Goal: Task Accomplishment & Management: Manage account settings

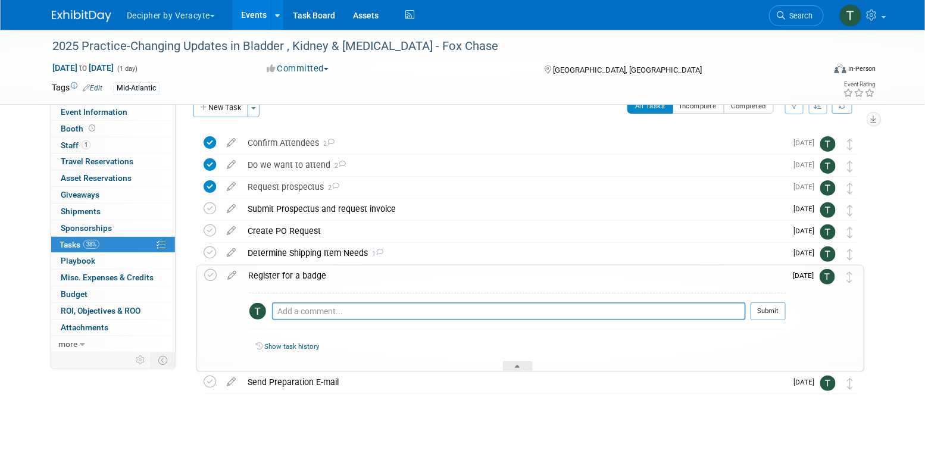
click at [250, 11] on link "Events" at bounding box center [253, 15] width 43 height 30
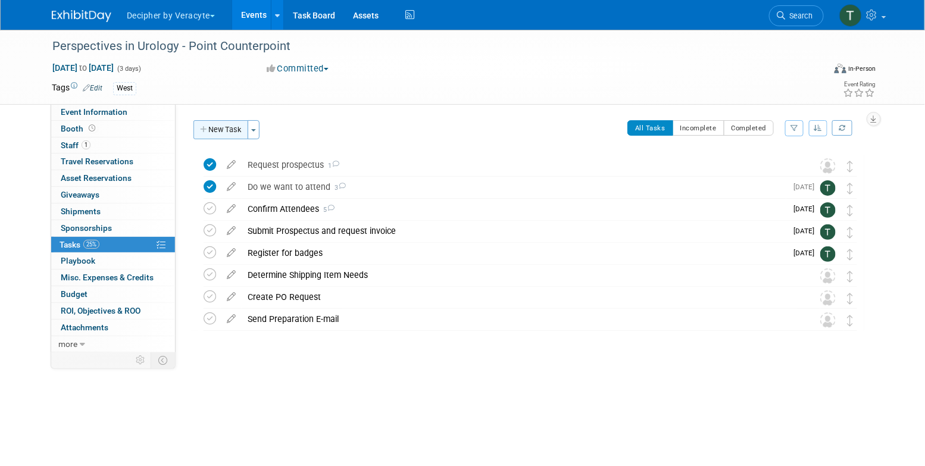
click at [216, 123] on button "New Task" at bounding box center [221, 129] width 55 height 19
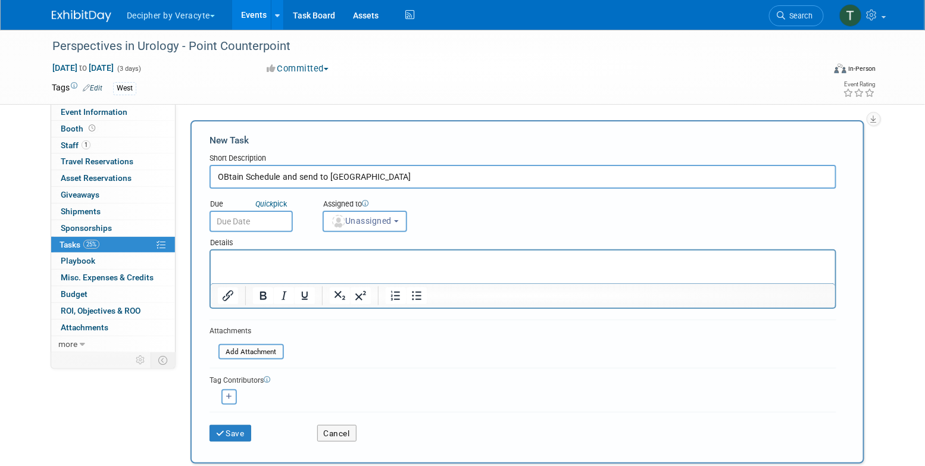
type input "OBtain Schedule and send to Kajal"
click at [269, 229] on input "text" at bounding box center [251, 221] width 83 height 21
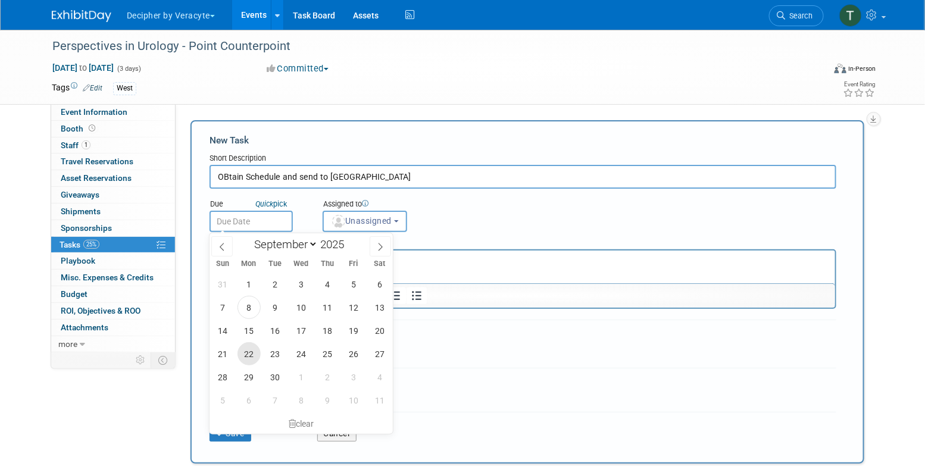
click at [250, 354] on span "22" at bounding box center [249, 353] width 23 height 23
type input "Sep 22, 2025"
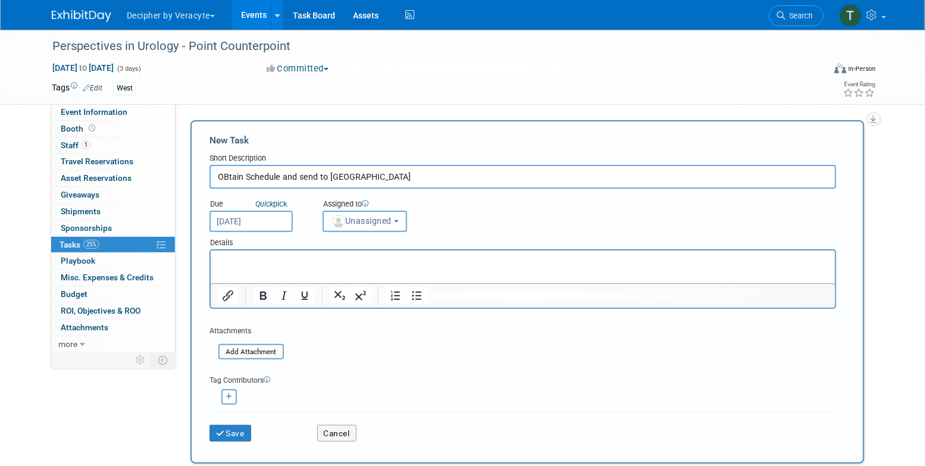
click at [372, 222] on span "Unassigned" at bounding box center [361, 221] width 61 height 10
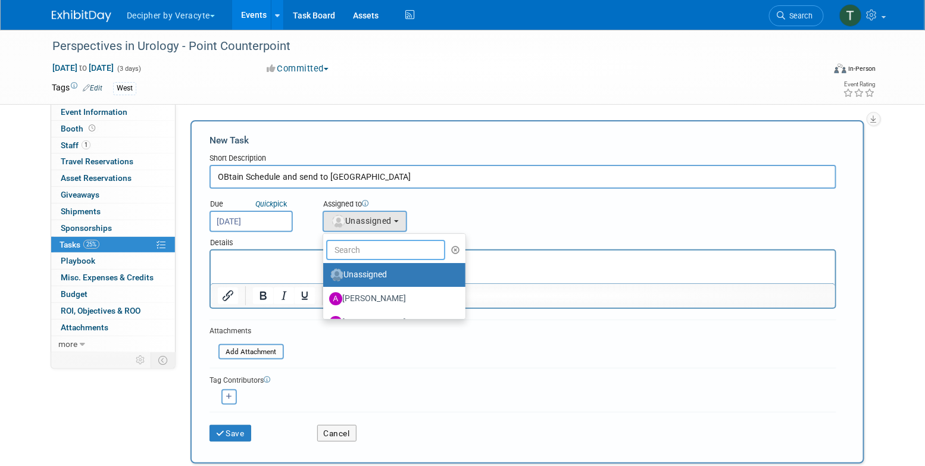
click at [372, 257] on input "text" at bounding box center [385, 250] width 119 height 20
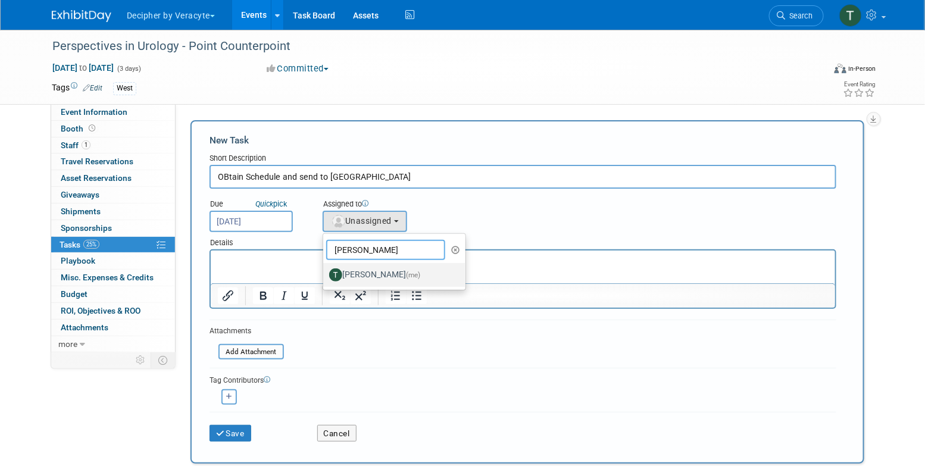
type input "tony"
click at [352, 278] on label "Tony Alvarado (me)" at bounding box center [391, 275] width 124 height 19
click at [325, 278] on input "Tony Alvarado (me)" at bounding box center [321, 274] width 8 height 8
select select "3ceeba8c-a19a-4597-a609-6fba7c9a515a"
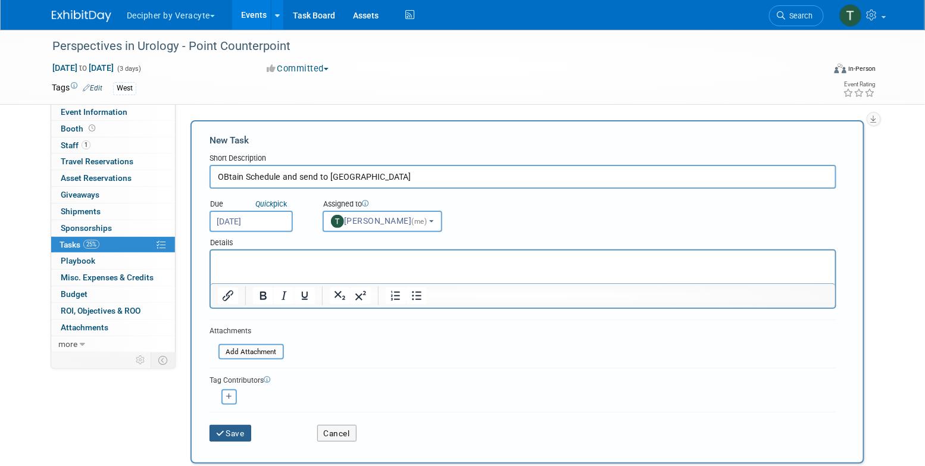
click at [245, 431] on button "Save" at bounding box center [231, 433] width 42 height 17
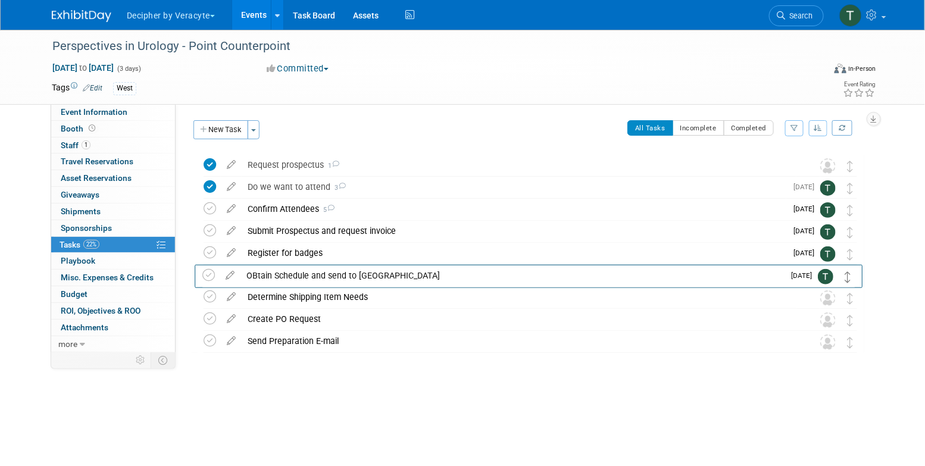
drag, startPoint x: 850, startPoint y: 163, endPoint x: 849, endPoint y: 273, distance: 110.2
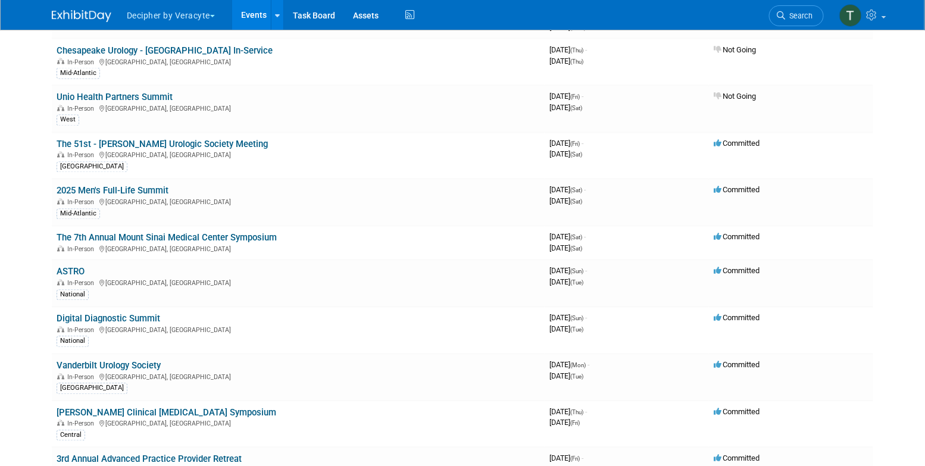
scroll to position [2517, 0]
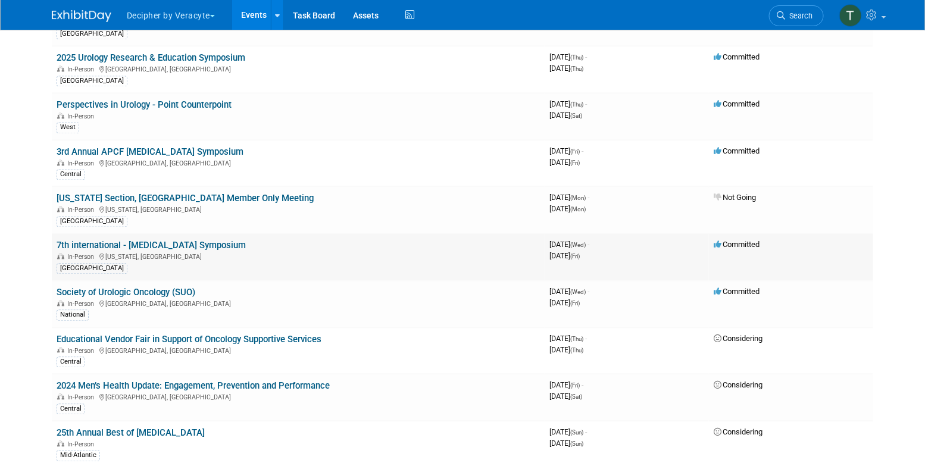
click at [222, 241] on link "7th international - [MEDICAL_DATA] Symposium" at bounding box center [151, 246] width 189 height 11
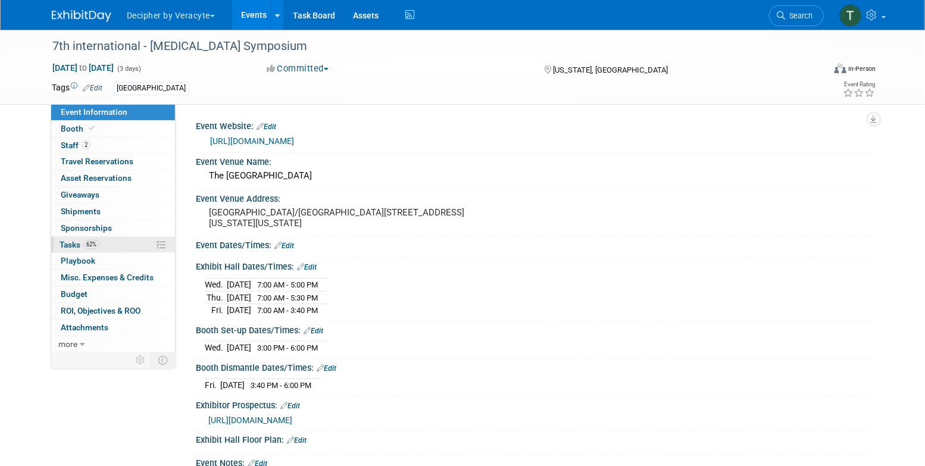
click at [138, 247] on link "62% Tasks 62%" at bounding box center [113, 245] width 124 height 16
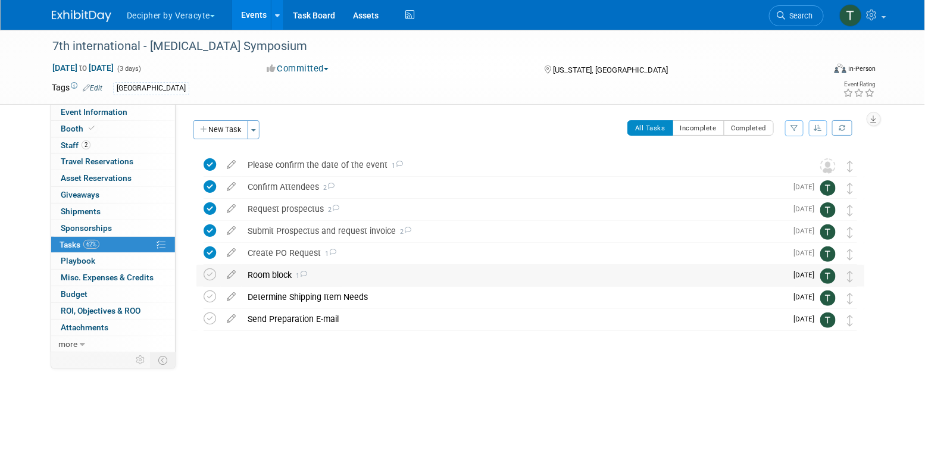
click at [277, 280] on div "Room block 1" at bounding box center [514, 275] width 545 height 20
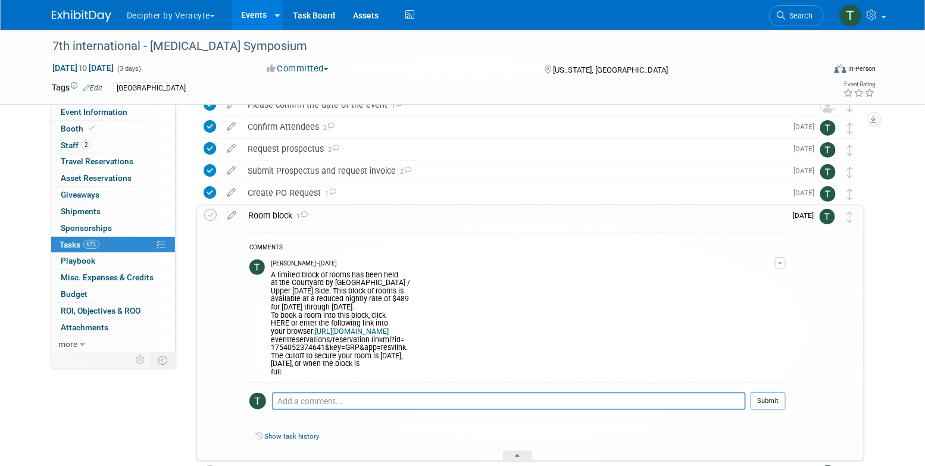
scroll to position [61, 0]
click at [345, 403] on textarea at bounding box center [509, 401] width 474 height 18
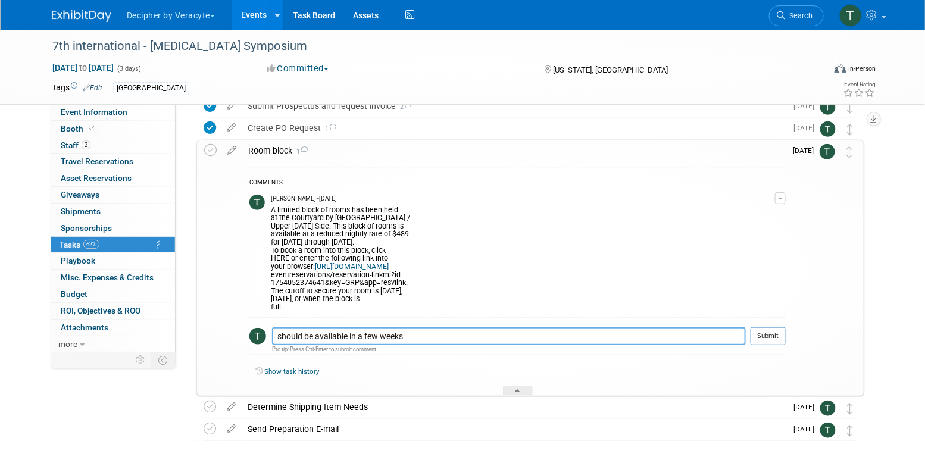
scroll to position [142, 0]
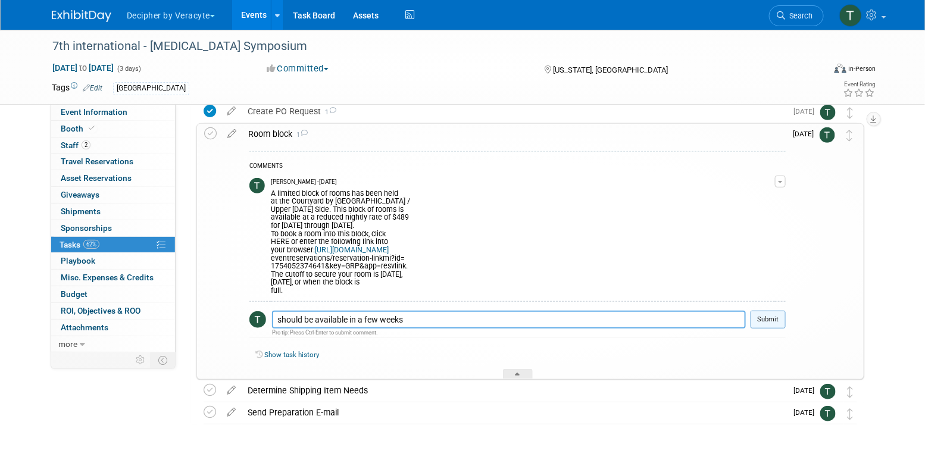
type textarea "should be available in a few weeks"
click at [781, 317] on button "Submit" at bounding box center [768, 320] width 35 height 18
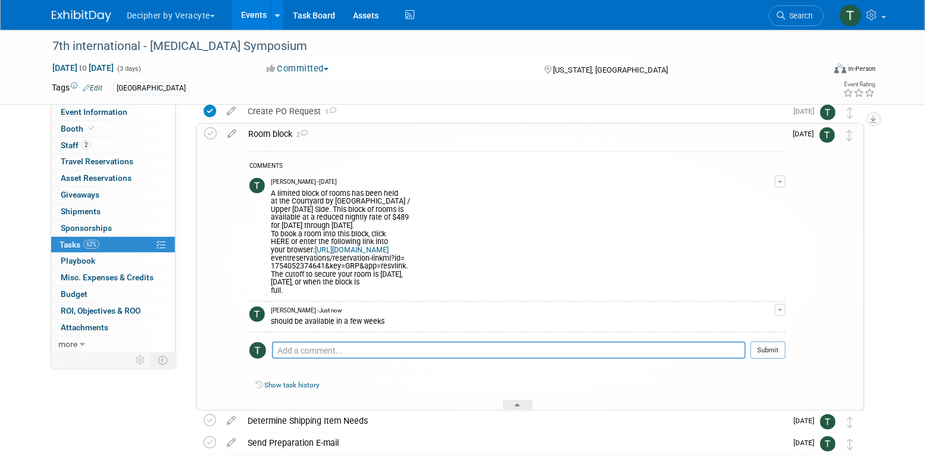
click at [389, 251] on link "https://www.marriott.com/" at bounding box center [352, 250] width 74 height 8
click at [316, 251] on div "A limited block of rooms has been held at the Courtyard by Marriott Manhattan /…" at bounding box center [523, 241] width 504 height 108
drag, startPoint x: 316, startPoint y: 250, endPoint x: 406, endPoint y: 266, distance: 91.4
click at [406, 266] on div "A limited block of rooms has been held at the Courtyard by Marriott Manhattan /…" at bounding box center [523, 241] width 504 height 108
copy div "https://www.marriott.com/ eventreservations/reservation-linkmi?id= 175405237464…"
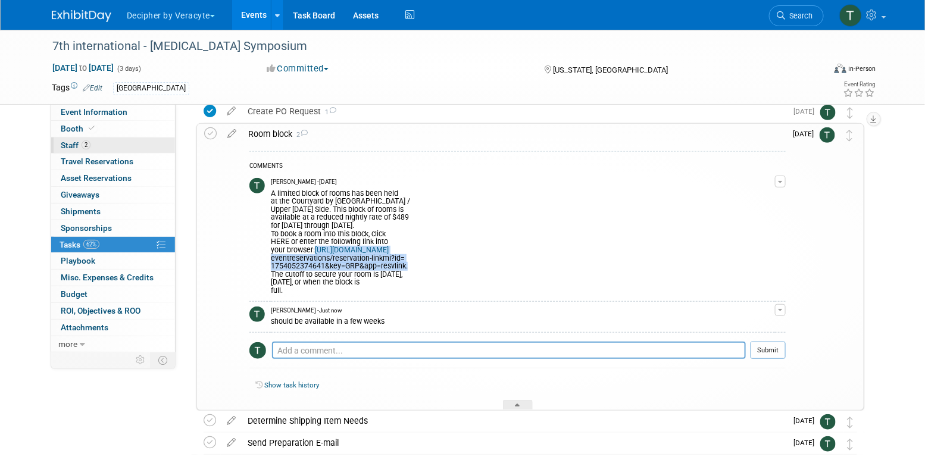
click at [119, 151] on link "2 Staff 2" at bounding box center [113, 146] width 124 height 16
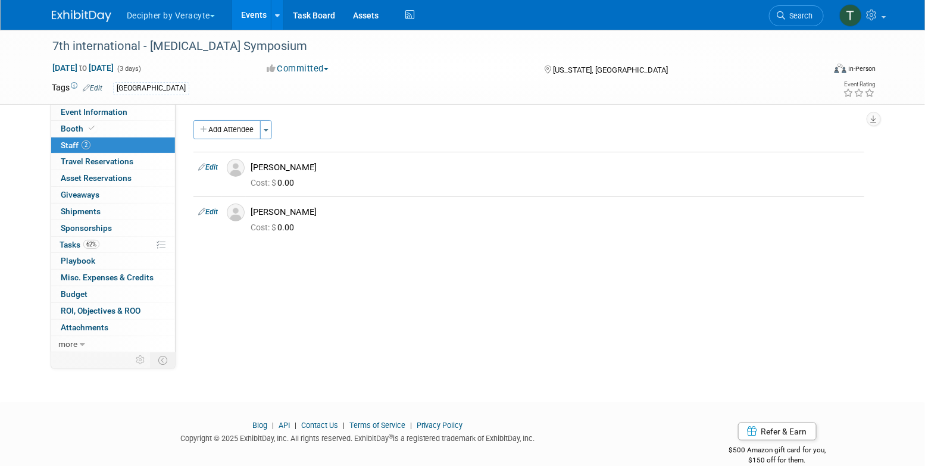
click at [264, 10] on link "Events" at bounding box center [253, 15] width 43 height 30
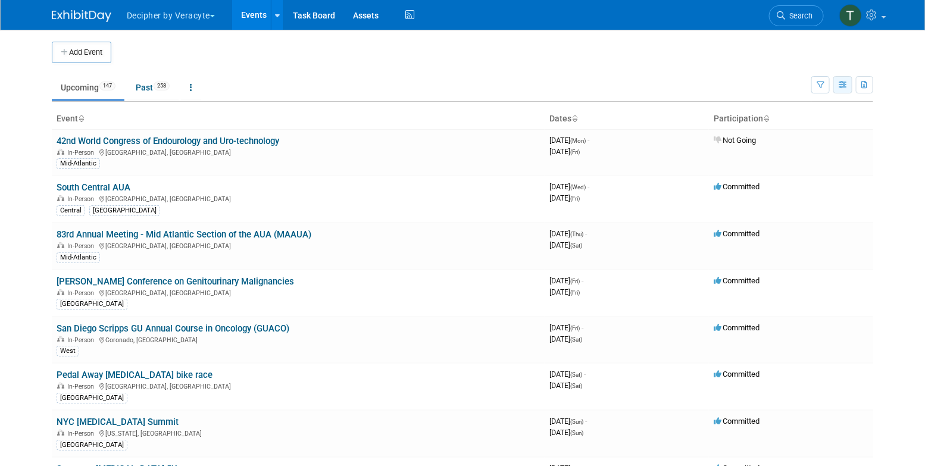
click at [839, 84] on button "button" at bounding box center [843, 84] width 19 height 17
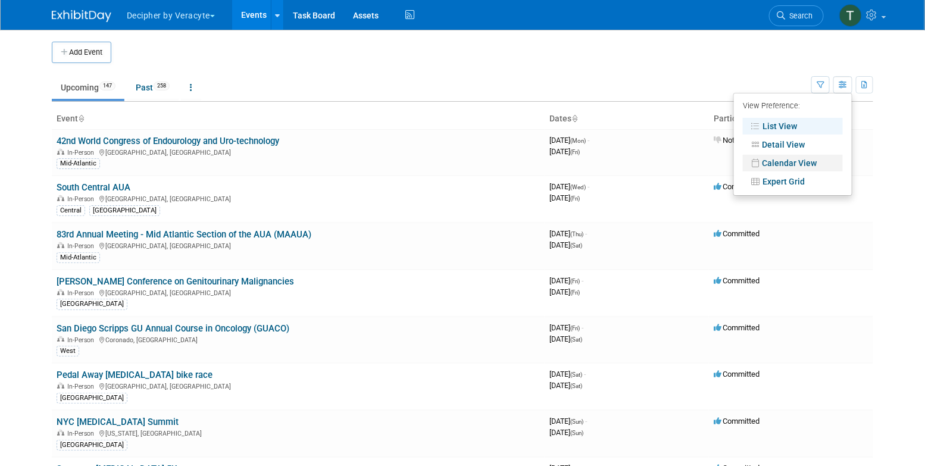
click at [802, 163] on link "Calendar View" at bounding box center [793, 163] width 100 height 17
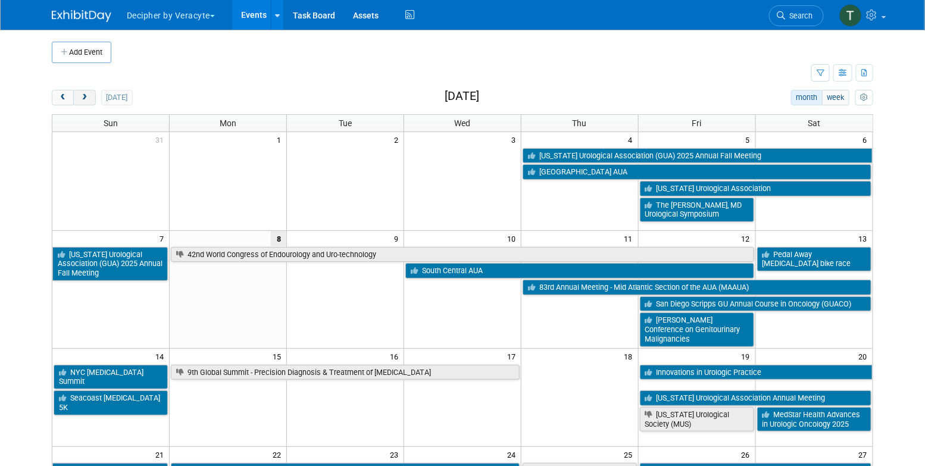
click at [82, 99] on span "next" at bounding box center [84, 98] width 9 height 8
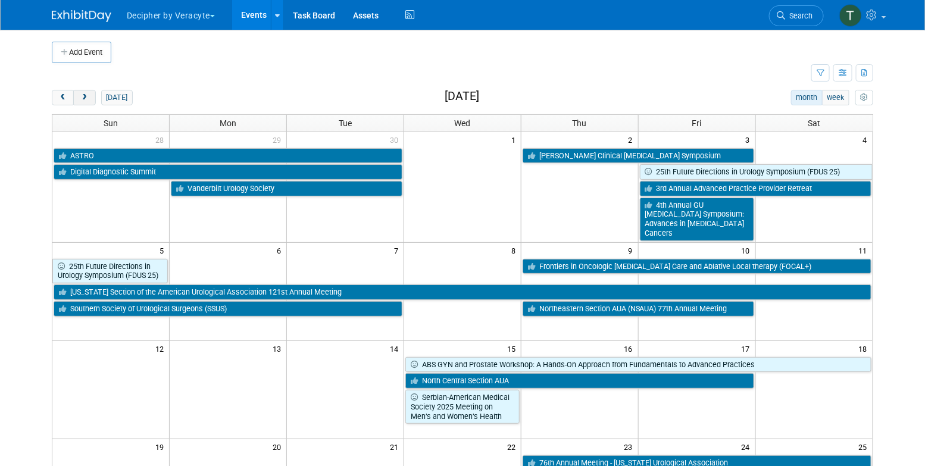
click at [90, 100] on button "next" at bounding box center [84, 97] width 22 height 15
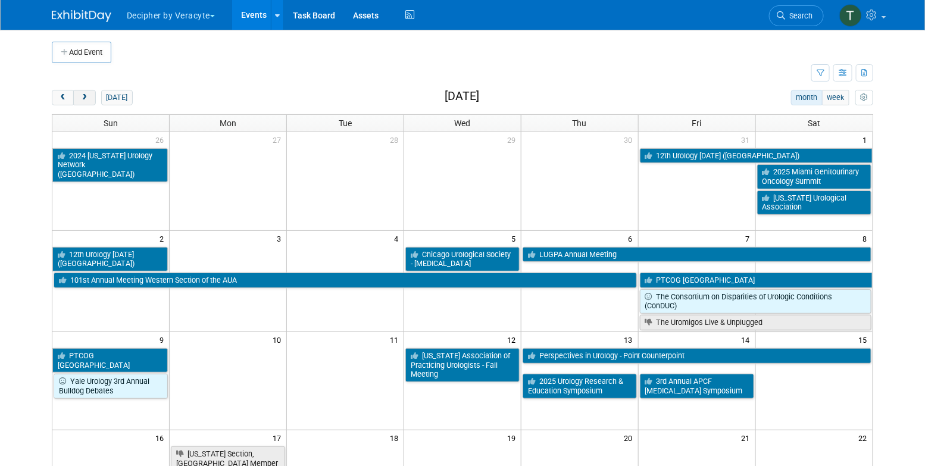
click at [91, 104] on button "next" at bounding box center [84, 97] width 22 height 15
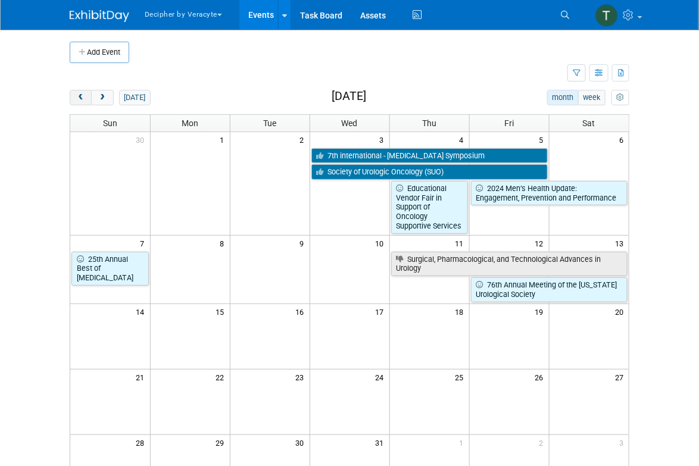
click at [87, 97] on button "prev" at bounding box center [81, 97] width 22 height 15
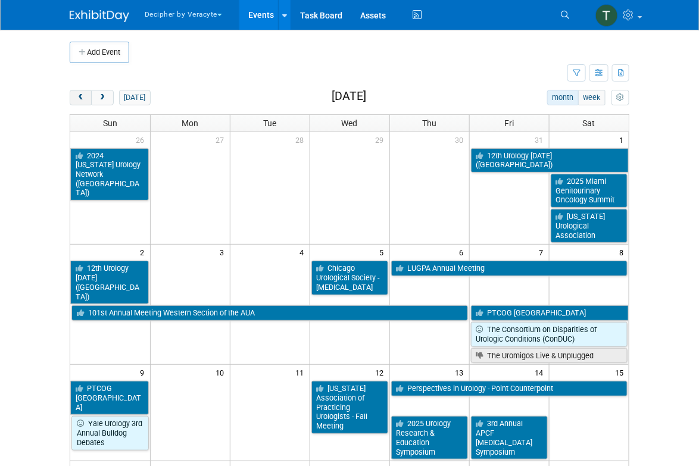
click at [87, 97] on button "prev" at bounding box center [81, 97] width 22 height 15
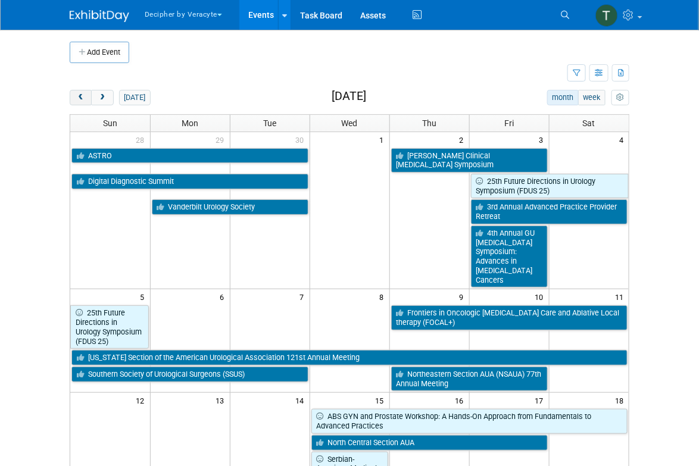
click at [81, 99] on span "prev" at bounding box center [80, 98] width 9 height 8
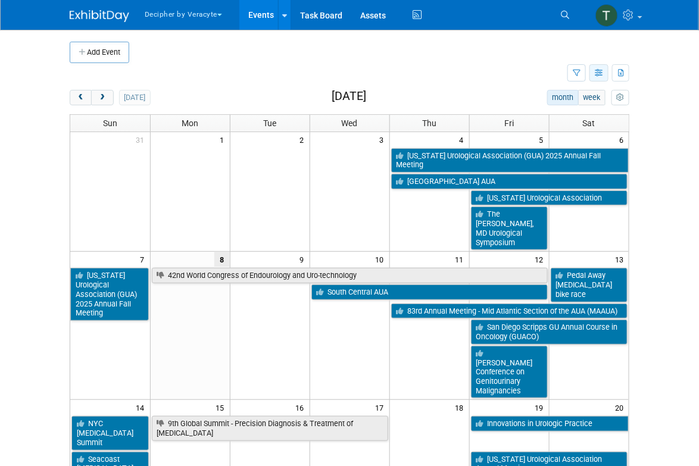
click at [596, 74] on icon "button" at bounding box center [599, 74] width 9 height 8
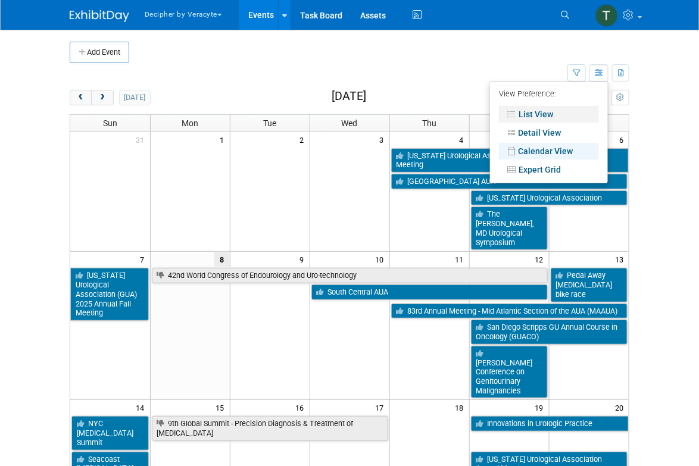
click at [563, 108] on link "List View" at bounding box center [549, 114] width 100 height 17
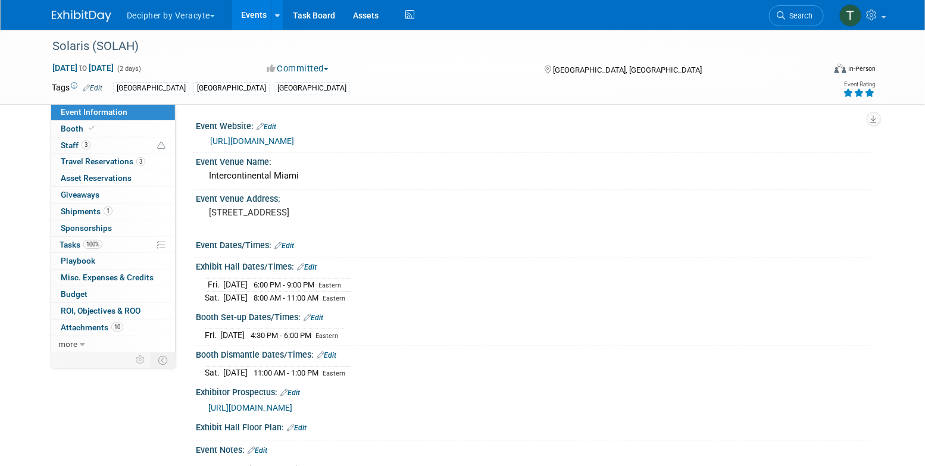
click at [261, 16] on link "Events" at bounding box center [253, 15] width 43 height 30
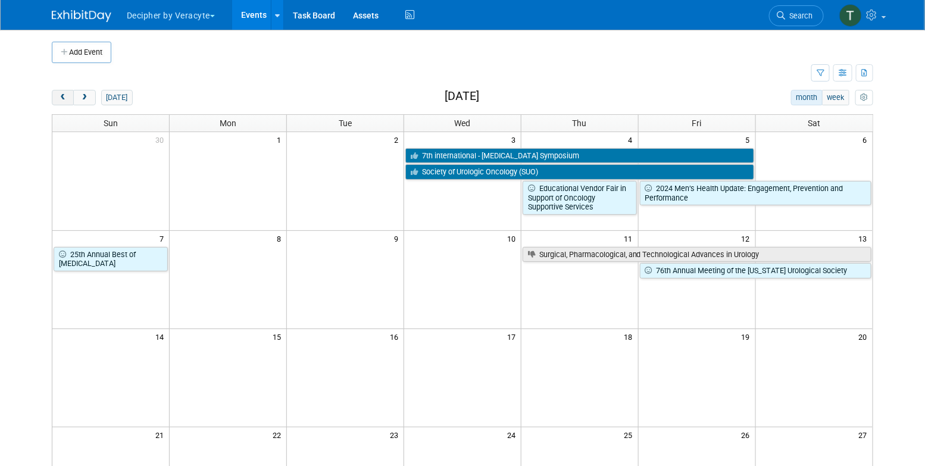
click at [58, 101] on button "prev" at bounding box center [63, 97] width 22 height 15
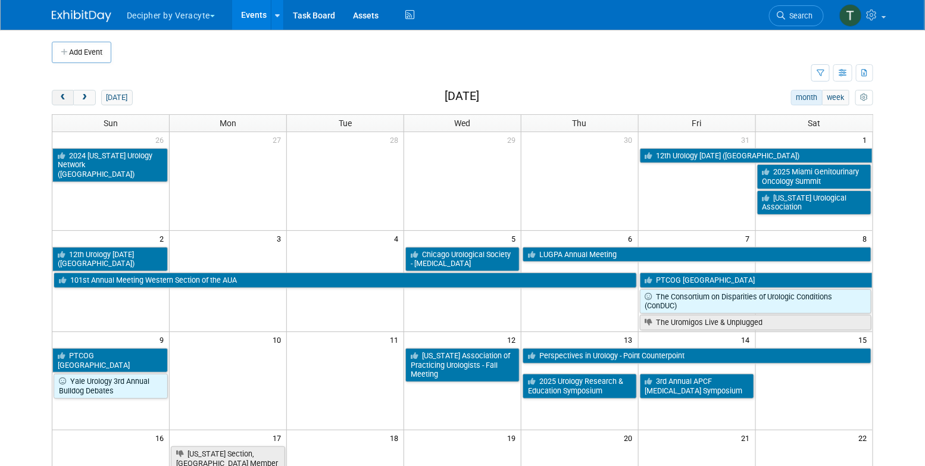
click at [58, 101] on button "prev" at bounding box center [63, 97] width 22 height 15
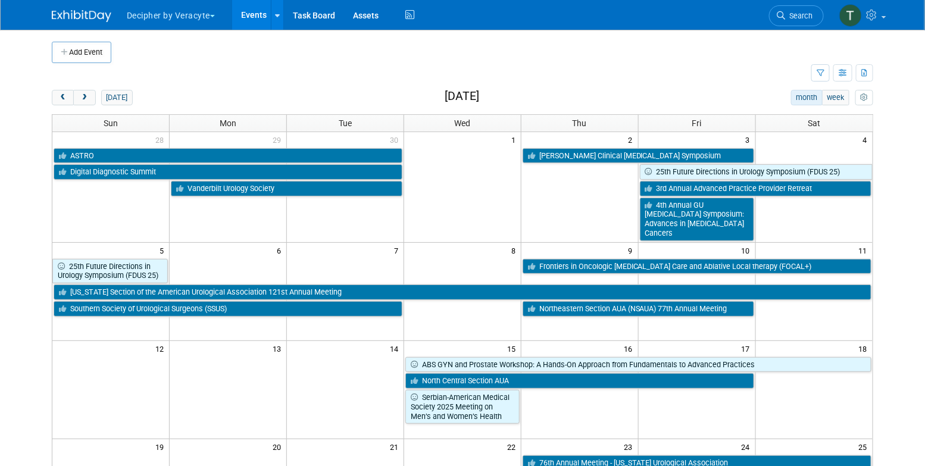
click at [70, 89] on div "Add Event New Event Duplicate Event Warning There is another event in your work…" at bounding box center [463, 423] width 840 height 787
click at [79, 91] on button "next" at bounding box center [84, 97] width 22 height 15
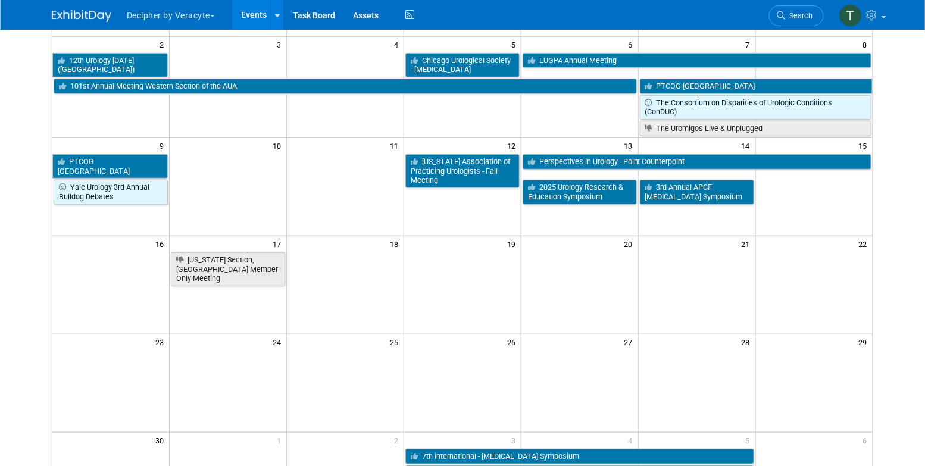
scroll to position [188, 0]
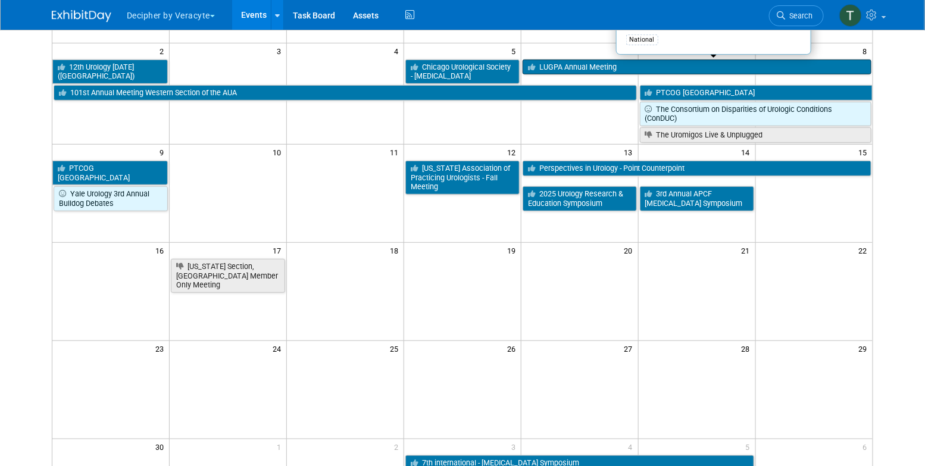
click at [594, 70] on link "LUGPA Annual Meeting" at bounding box center [697, 67] width 349 height 15
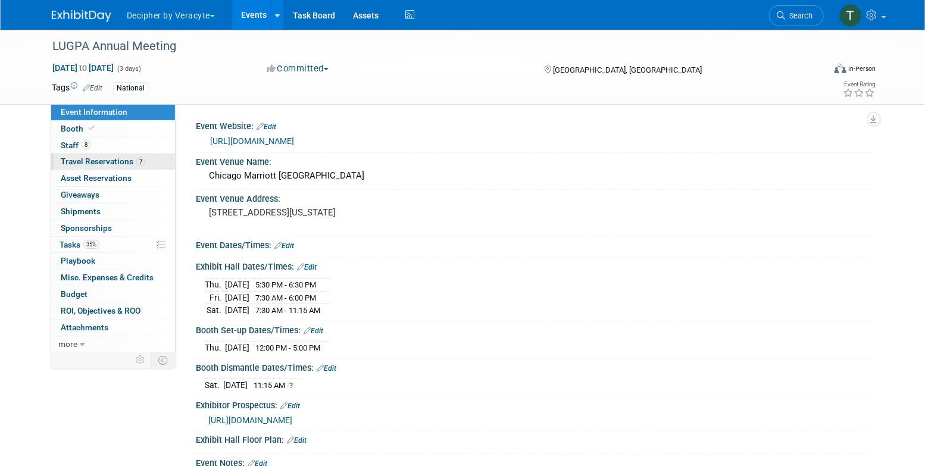
click at [153, 157] on link "7 Travel Reservations 7" at bounding box center [113, 162] width 124 height 16
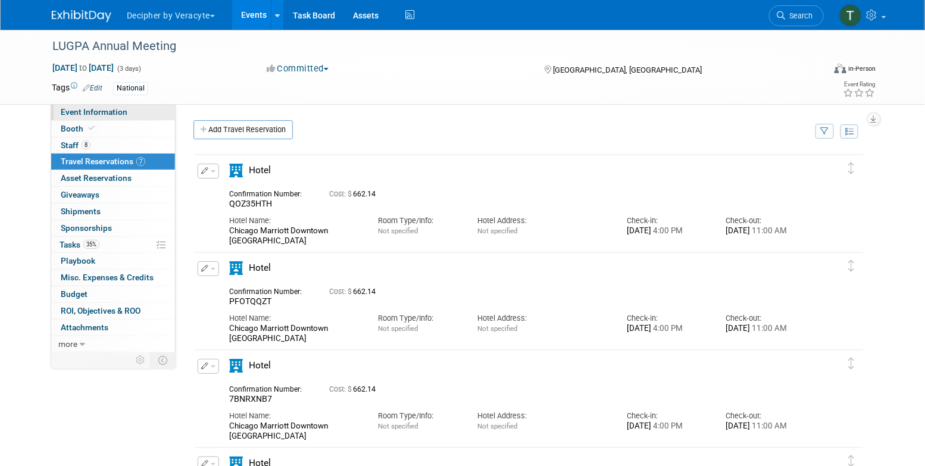
click at [107, 114] on span "Event Information" at bounding box center [94, 112] width 67 height 10
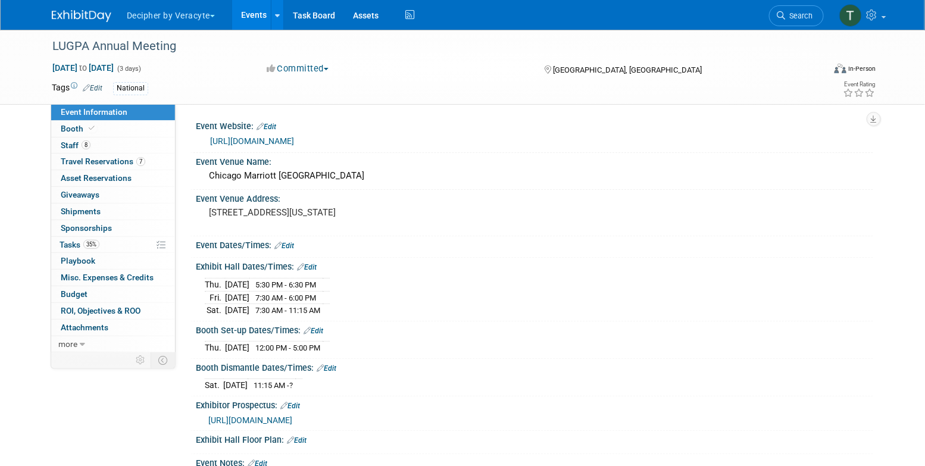
click at [252, 139] on link "[URL][DOMAIN_NAME]" at bounding box center [252, 141] width 84 height 10
click at [115, 164] on span "Travel Reservations 7" at bounding box center [103, 162] width 85 height 10
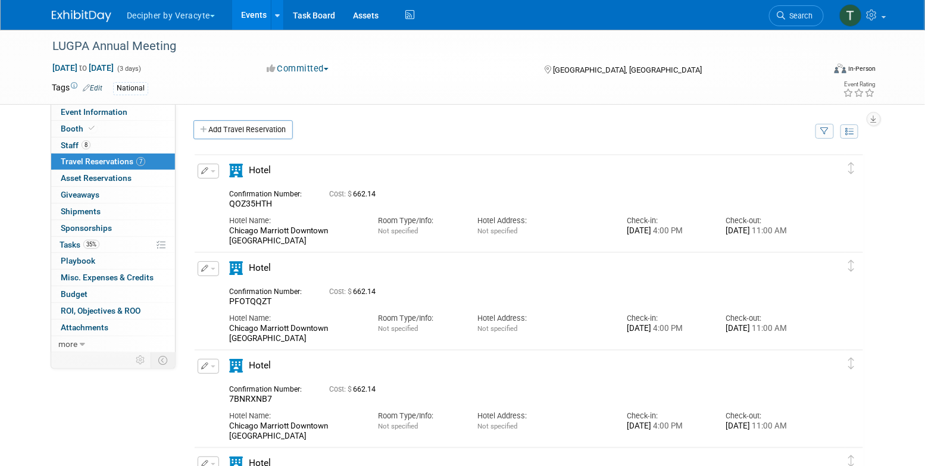
scroll to position [3, 0]
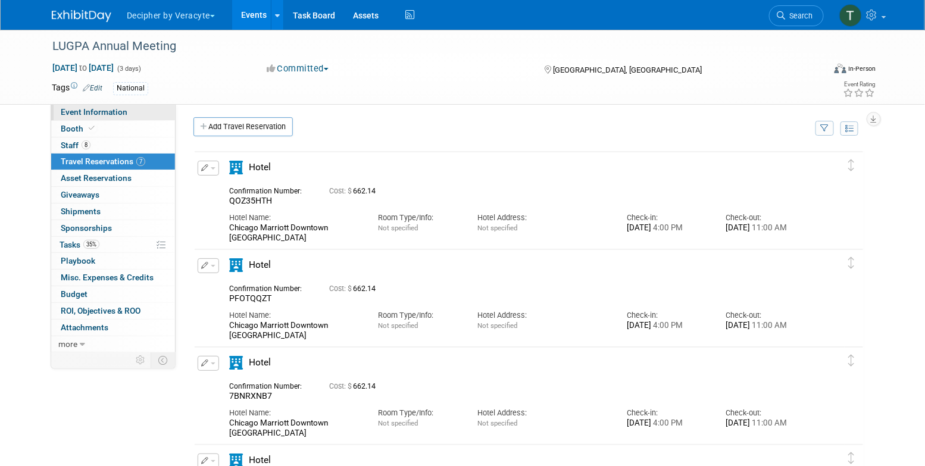
click at [102, 114] on span "Event Information" at bounding box center [94, 112] width 67 height 10
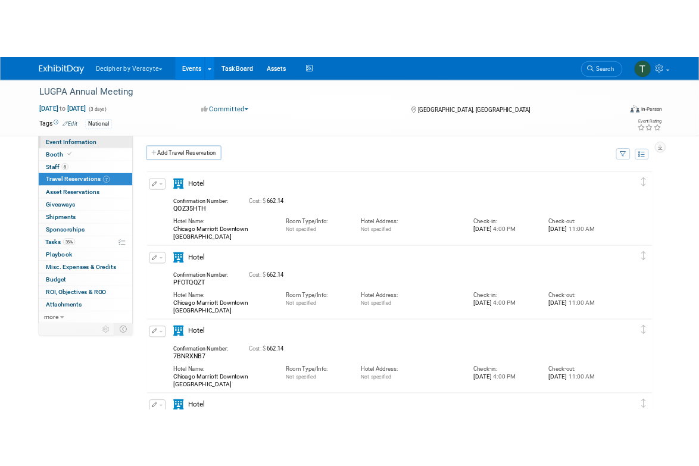
scroll to position [0, 0]
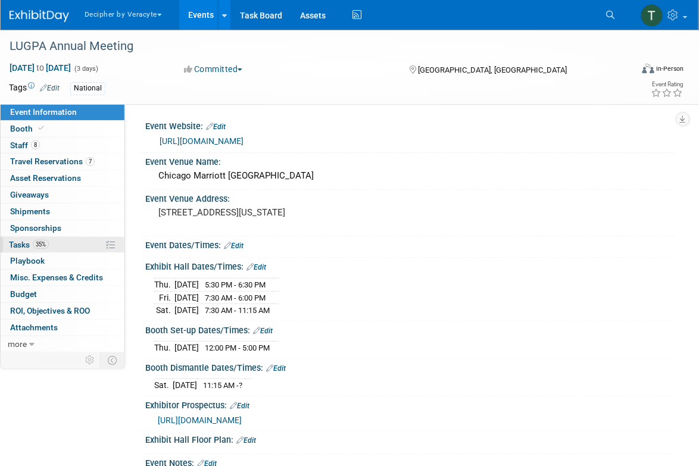
click at [74, 240] on link "35% Tasks 35%" at bounding box center [63, 245] width 124 height 16
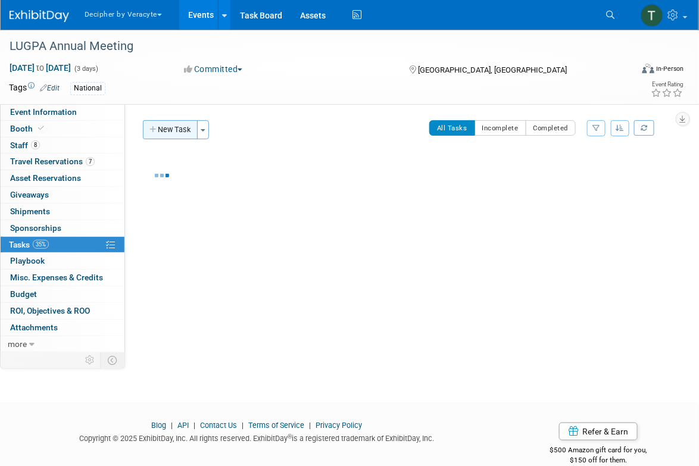
click at [171, 136] on button "New Task" at bounding box center [170, 129] width 55 height 19
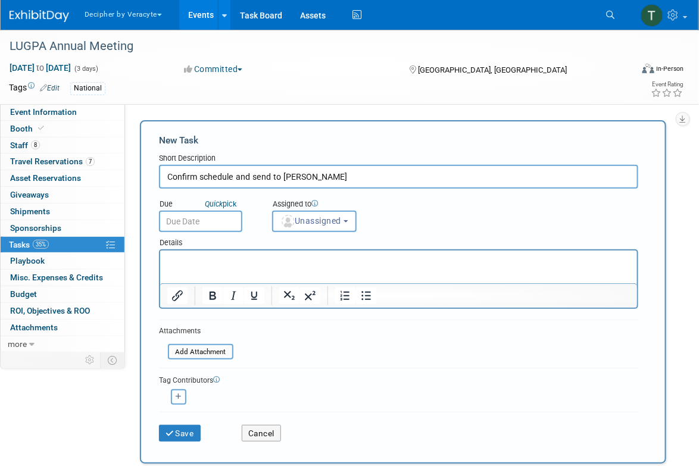
type input "Confirm schedule and send to GReg"
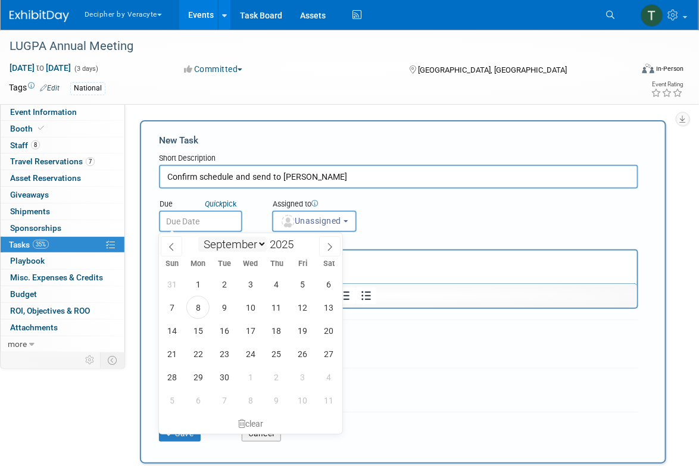
click at [200, 227] on input "text" at bounding box center [200, 221] width 83 height 21
click at [227, 308] on span "9" at bounding box center [224, 307] width 23 height 23
type input "Sep 9, 2025"
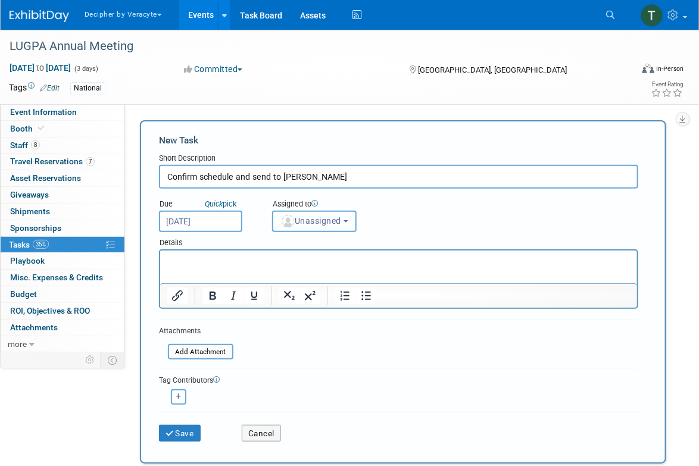
click at [353, 211] on button "Unassigned" at bounding box center [314, 221] width 85 height 21
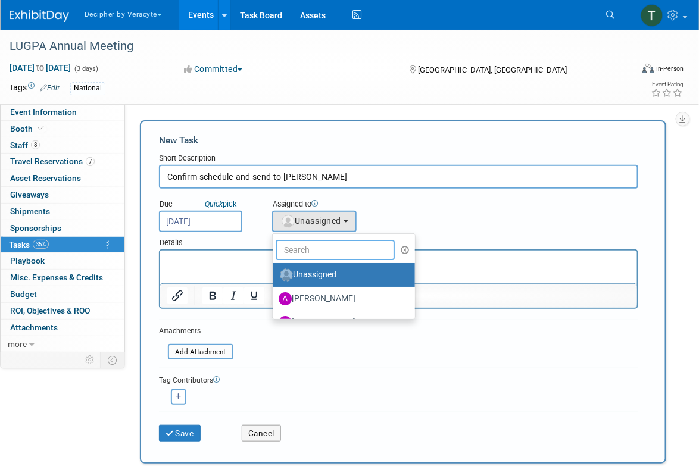
click at [327, 245] on input "text" at bounding box center [335, 250] width 119 height 20
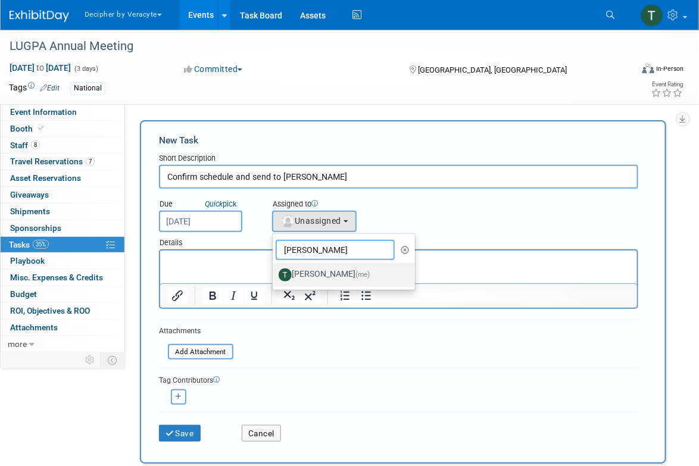
type input "tony"
click at [300, 273] on label "Tony Alvarado (me)" at bounding box center [341, 275] width 124 height 19
click at [275, 273] on input "Tony Alvarado (me)" at bounding box center [271, 274] width 8 height 8
select select "3ceeba8c-a19a-4597-a609-6fba7c9a515a"
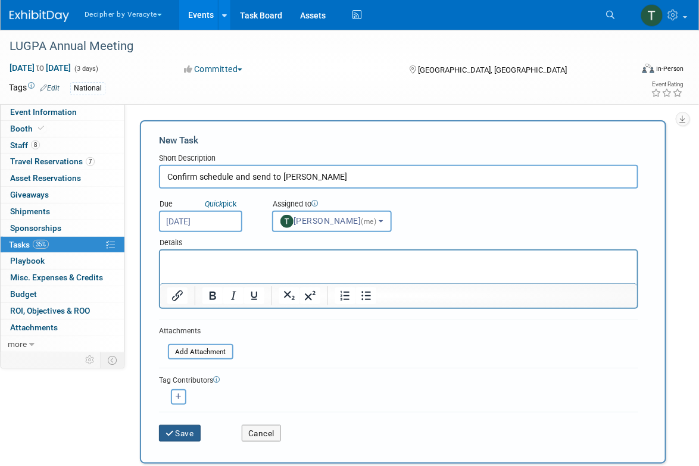
click at [198, 429] on button "Save" at bounding box center [180, 433] width 42 height 17
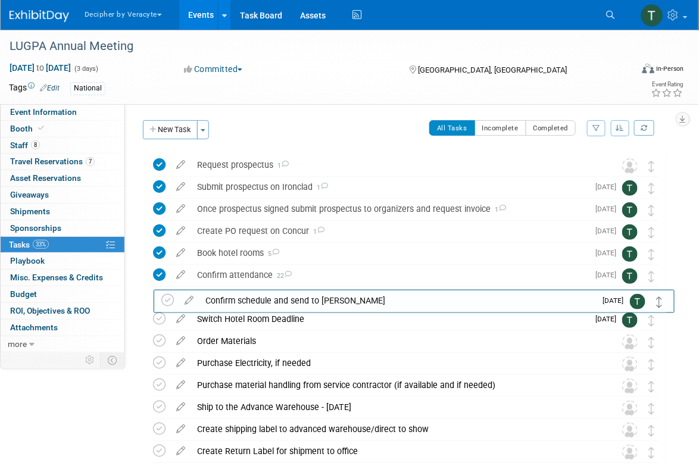
drag, startPoint x: 652, startPoint y: 168, endPoint x: 659, endPoint y: 302, distance: 134.2
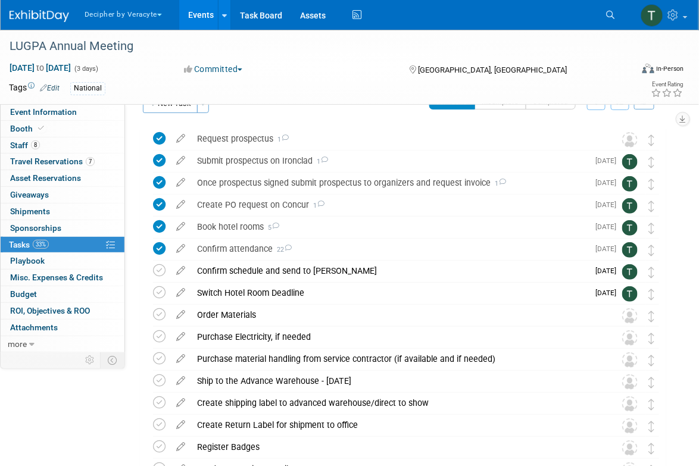
scroll to position [32, 0]
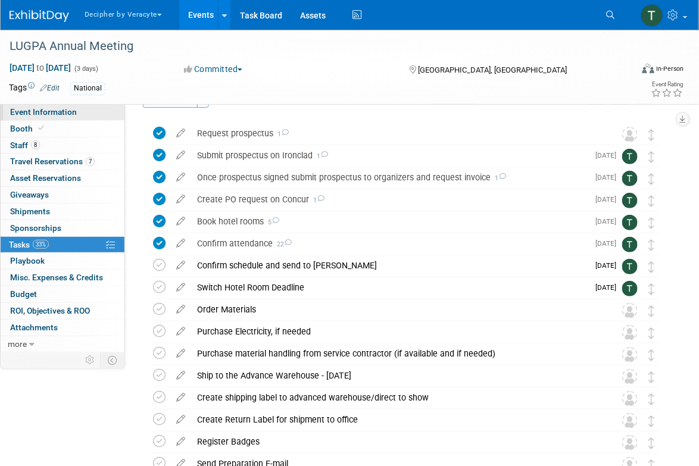
click at [99, 107] on link "Event Information" at bounding box center [63, 112] width 124 height 16
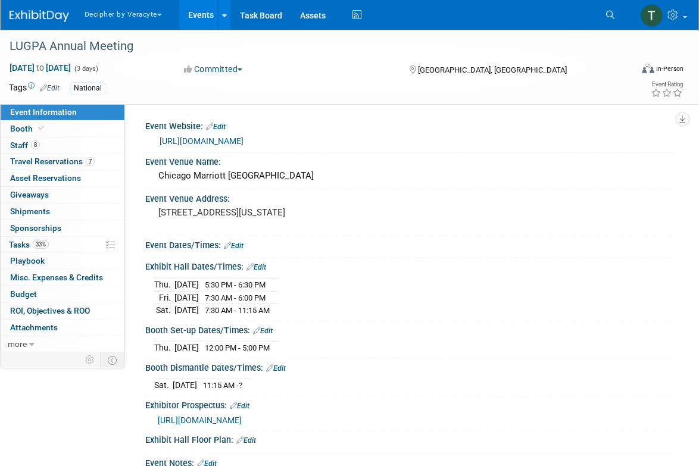
click at [223, 143] on link "https://www.lugpa.org/annual" at bounding box center [202, 141] width 84 height 10
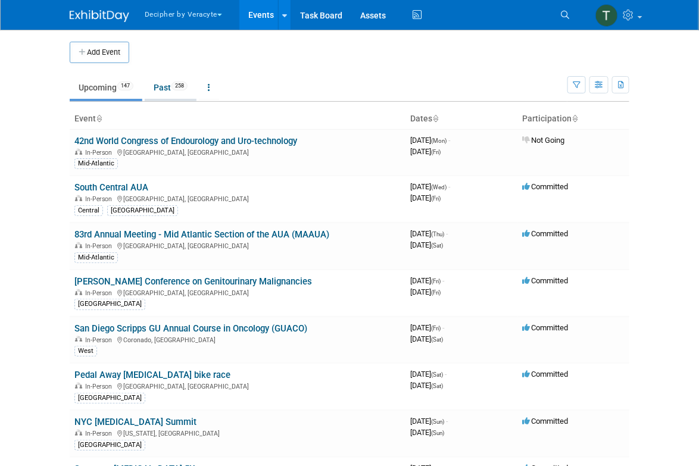
click at [180, 86] on span "258" at bounding box center [180, 86] width 16 height 9
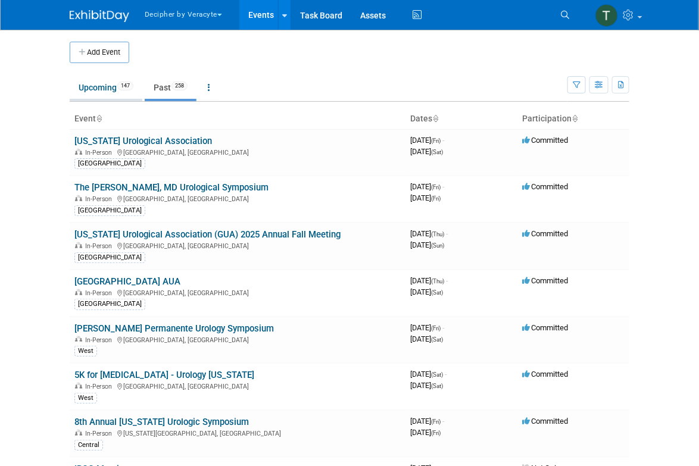
click at [105, 85] on link "Upcoming 147" at bounding box center [106, 87] width 73 height 23
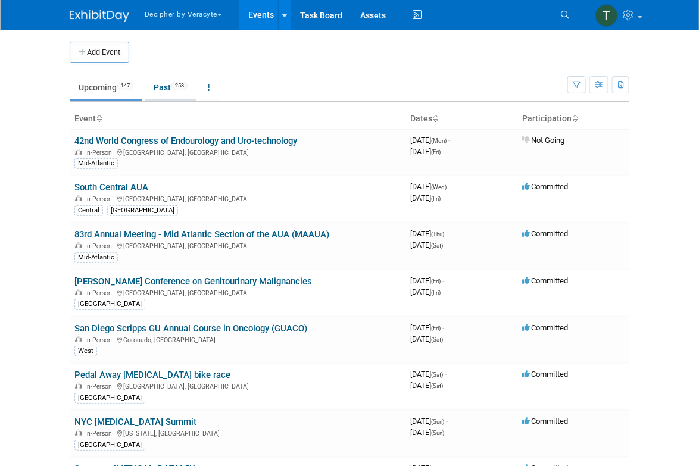
click at [165, 96] on link "Past 258" at bounding box center [171, 87] width 52 height 23
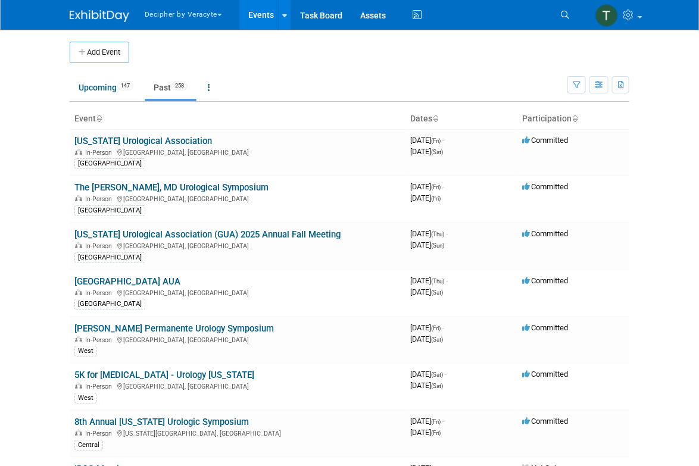
scroll to position [10790, 0]
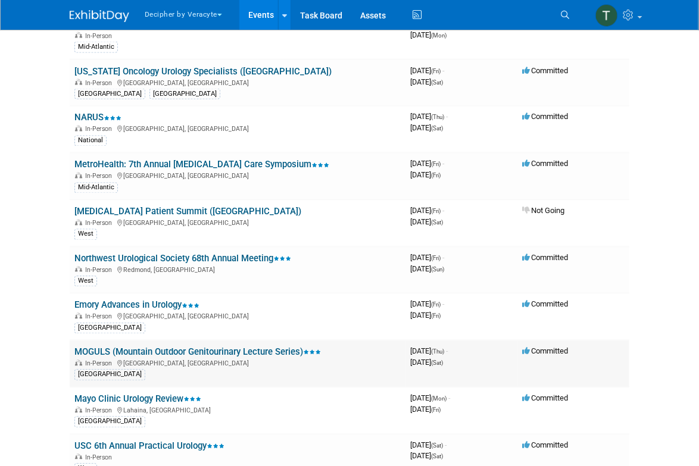
click at [211, 341] on td "MOGULS (Mountain Outdoor Genitourinary Lecture Series) In-Person Park City, UT …" at bounding box center [238, 364] width 336 height 47
click at [213, 347] on link "MOGULS (Mountain Outdoor Genitourinary Lecture Series)" at bounding box center [197, 352] width 247 height 11
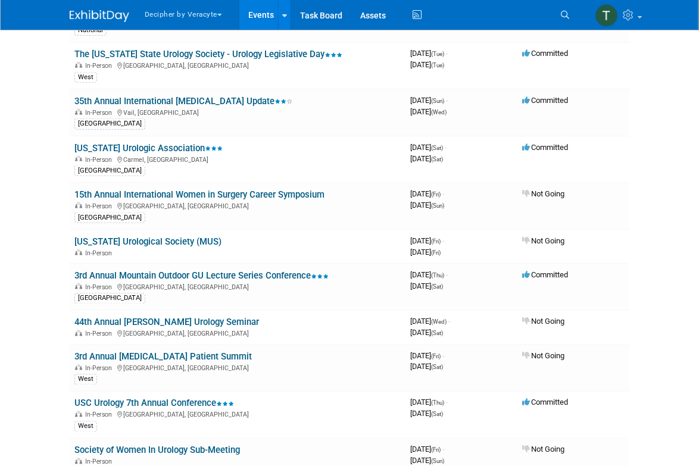
click at [267, 21] on link "Events" at bounding box center [260, 15] width 43 height 30
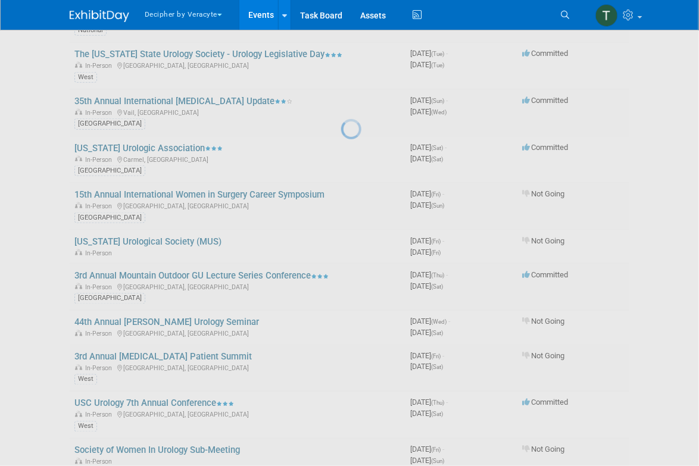
click at [267, 21] on link "Events" at bounding box center [260, 15] width 43 height 30
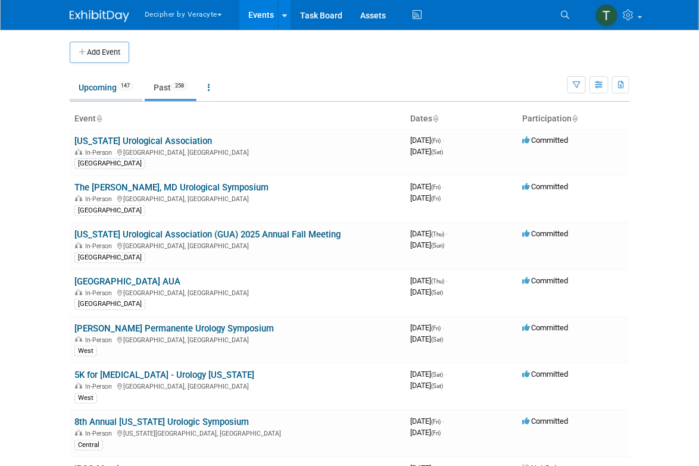
drag, startPoint x: 127, startPoint y: 68, endPoint x: 124, endPoint y: 76, distance: 9.1
click at [127, 68] on td "Upcoming 147 Past 258 All Events 405 Past and Upcoming Grouped Annually Events …" at bounding box center [319, 82] width 498 height 39
click at [124, 76] on link "Upcoming 147" at bounding box center [106, 87] width 73 height 23
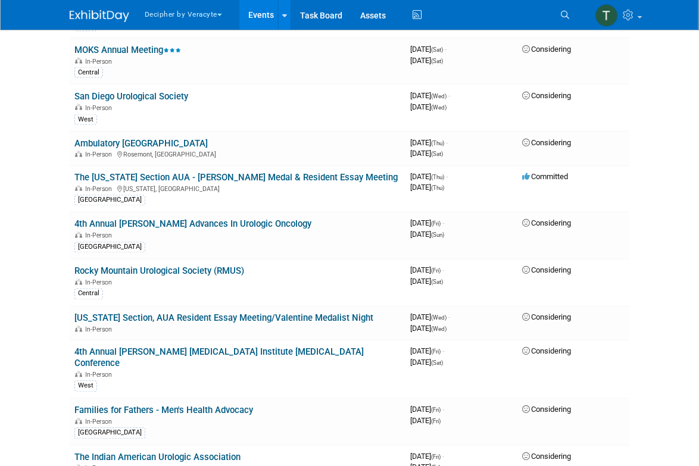
scroll to position [3747, 0]
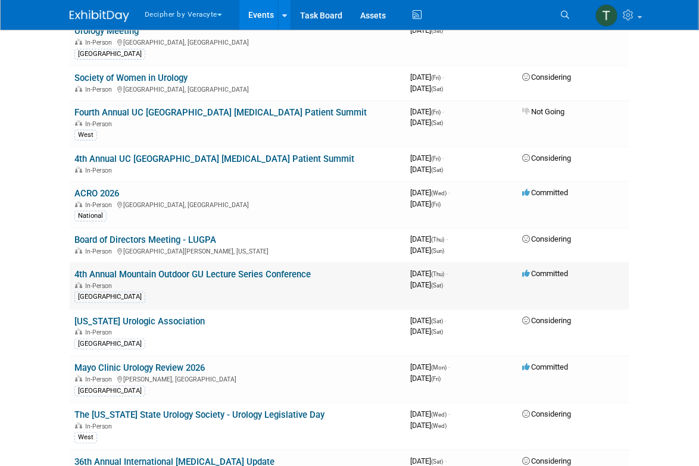
click at [263, 269] on link "4th Annual Mountain Outdoor GU Lecture Series Conference" at bounding box center [192, 274] width 236 height 11
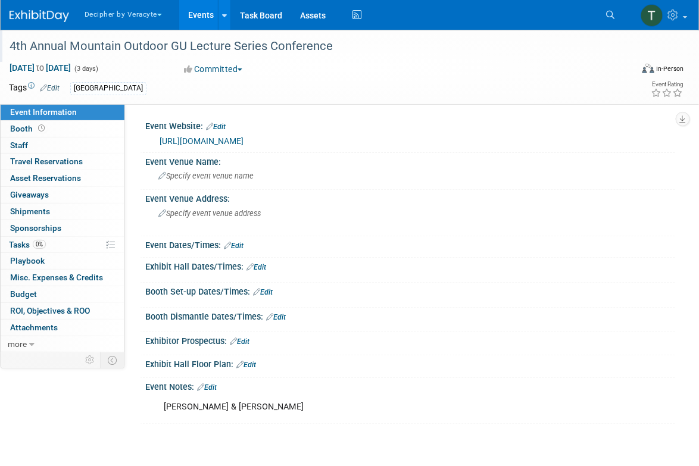
click at [361, 45] on div "4th Annual Mountain Outdoor GU Lecture Series Conference" at bounding box center [311, 46] width 613 height 21
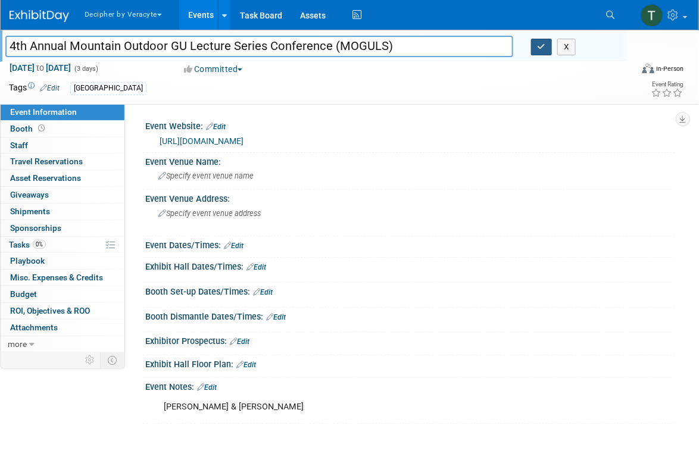
type input "4th Annual Mountain Outdoor GU Lecture Series Conference (MOGULS)"
click at [541, 48] on icon "button" at bounding box center [542, 47] width 8 height 8
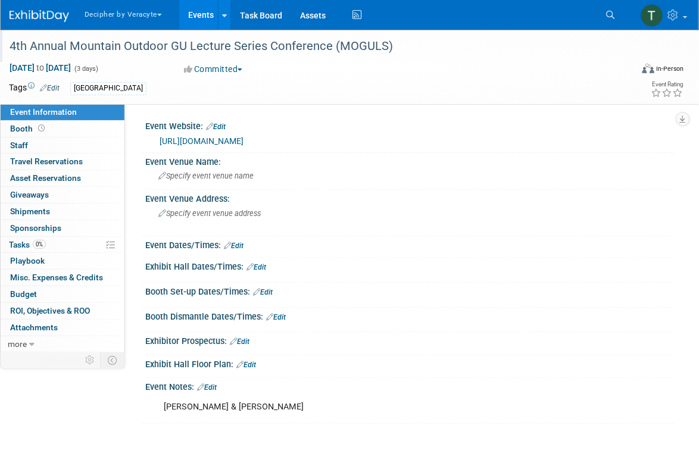
click at [211, 389] on link "Edit" at bounding box center [207, 388] width 20 height 8
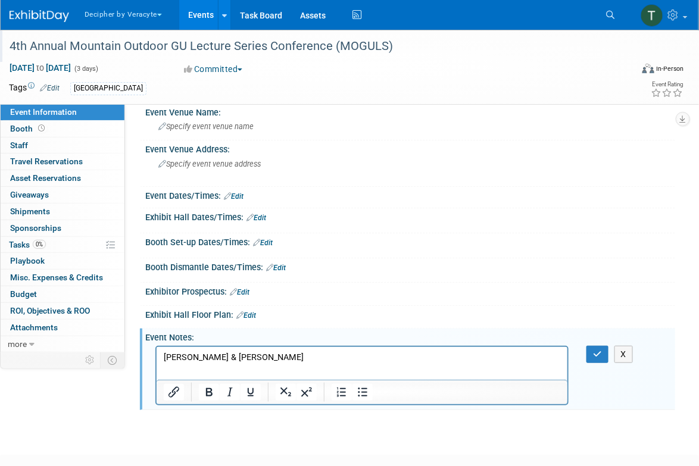
scroll to position [66, 0]
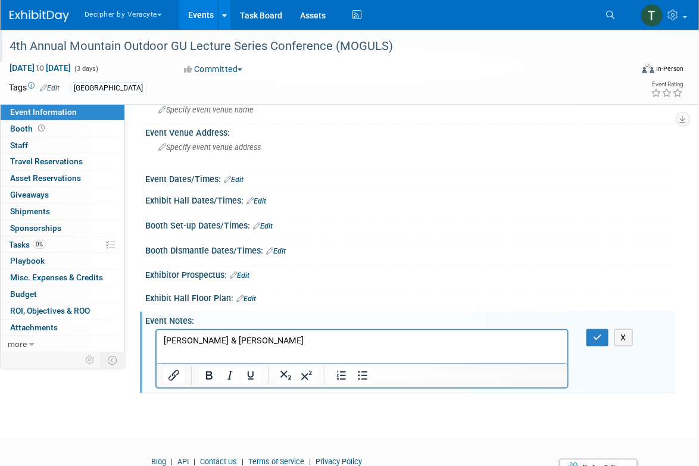
click at [245, 341] on p "[PERSON_NAME] & [PERSON_NAME]" at bounding box center [361, 341] width 397 height 12
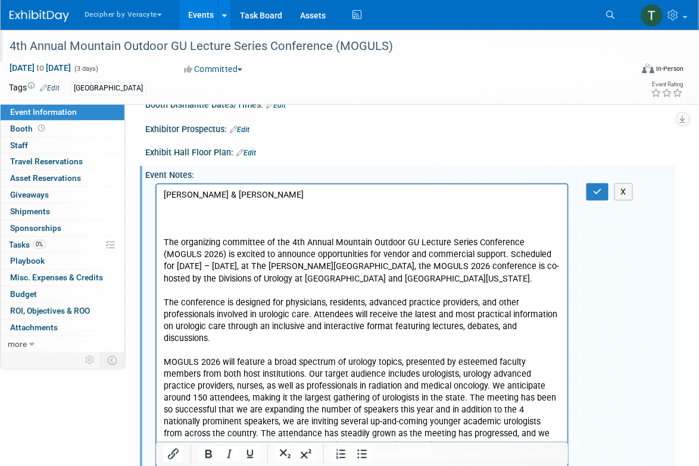
scroll to position [176, 0]
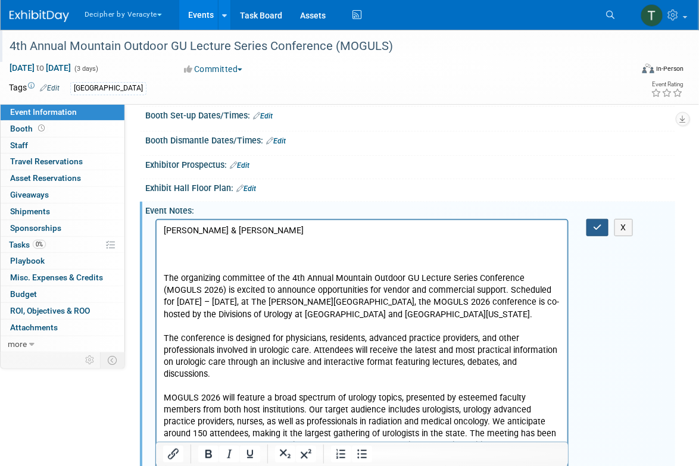
click at [599, 229] on icon "button" at bounding box center [597, 227] width 9 height 8
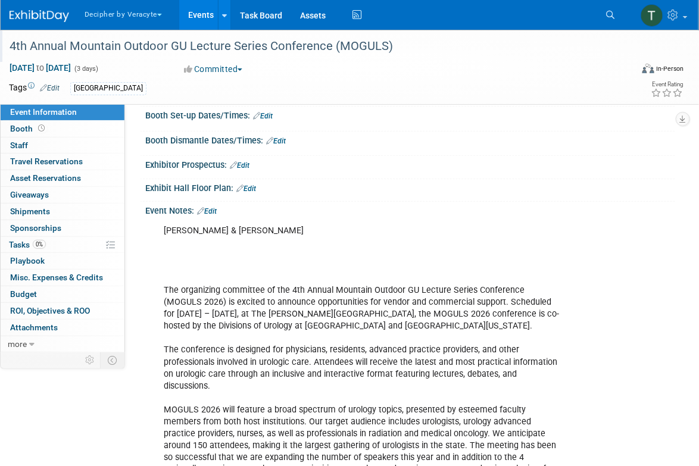
click at [242, 166] on link "Edit" at bounding box center [240, 165] width 20 height 8
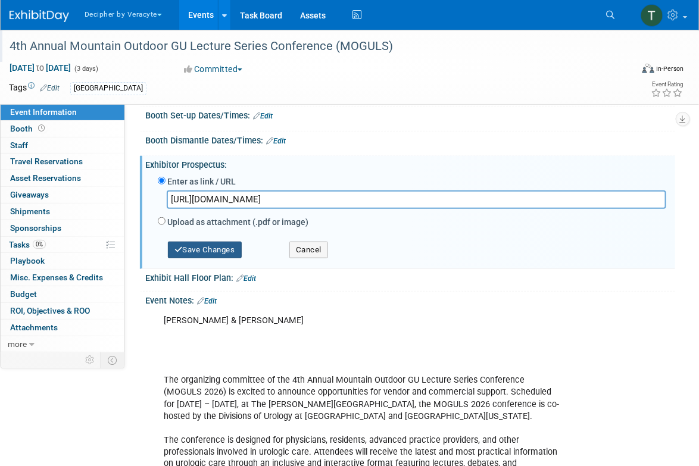
scroll to position [0, 373]
type input "https://veracyte365.sharepoint.com/:f:/r/sites/DecipherMKTG/Shared%20Documents/…"
click at [212, 248] on button "Save Changes" at bounding box center [205, 250] width 74 height 17
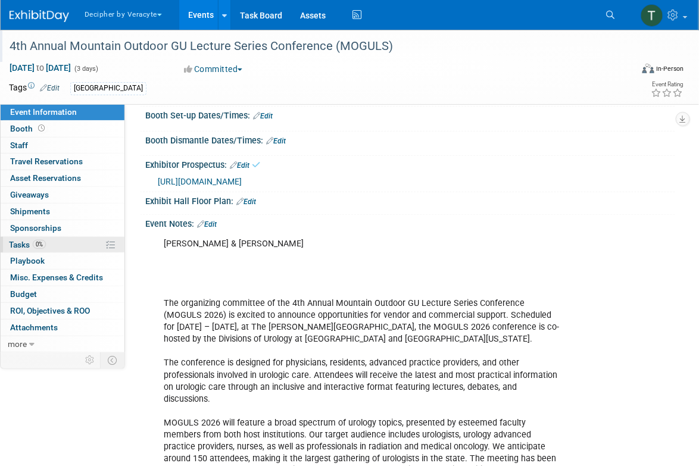
click at [74, 247] on link "0% Tasks 0%" at bounding box center [63, 245] width 124 height 16
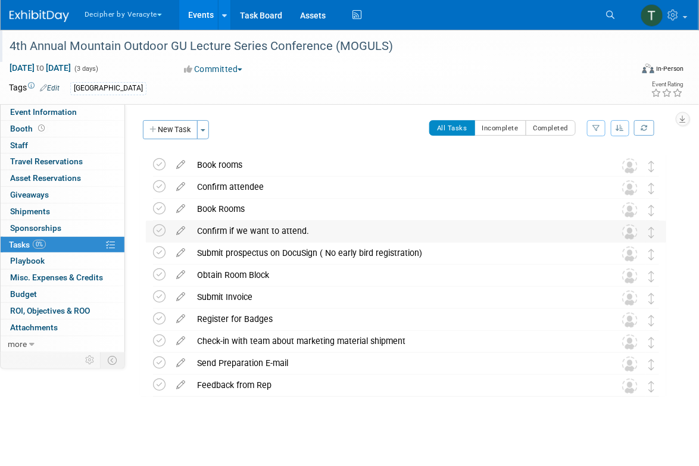
click at [660, 233] on div "Confirm if we want to attend. Pro tip: Press Ctrl-Enter to submit comment. Subm…" at bounding box center [406, 232] width 521 height 22
click at [641, 255] on td at bounding box center [634, 253] width 24 height 21
click at [181, 210] on icon at bounding box center [180, 206] width 21 height 15
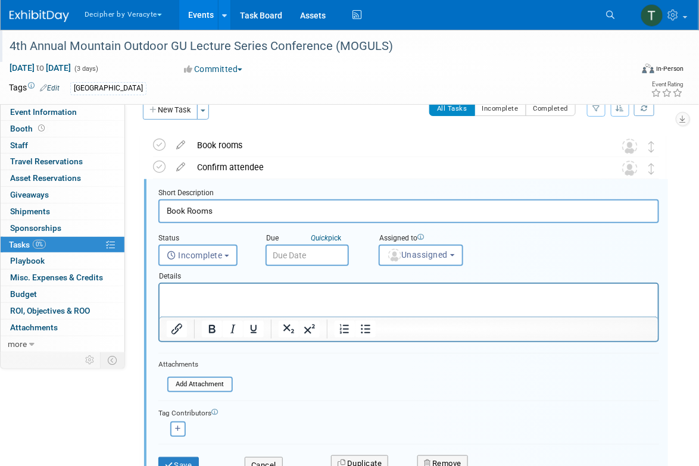
scroll to position [24, 0]
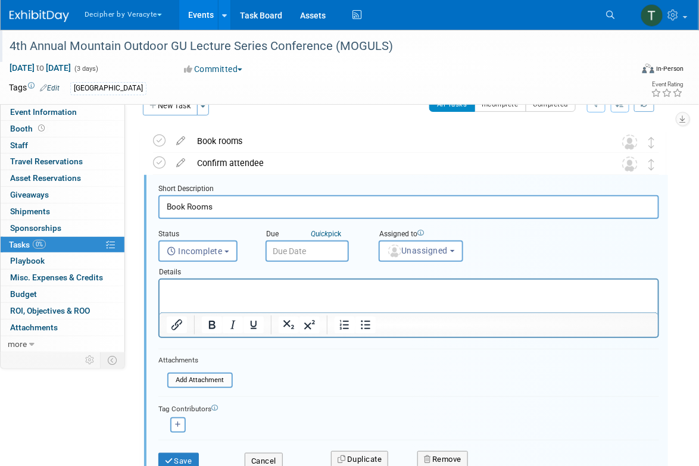
click at [236, 217] on input "Book Rooms" at bounding box center [408, 206] width 501 height 23
type input "Obtain Prospectus"
click at [415, 263] on div "Details" at bounding box center [408, 270] width 501 height 17
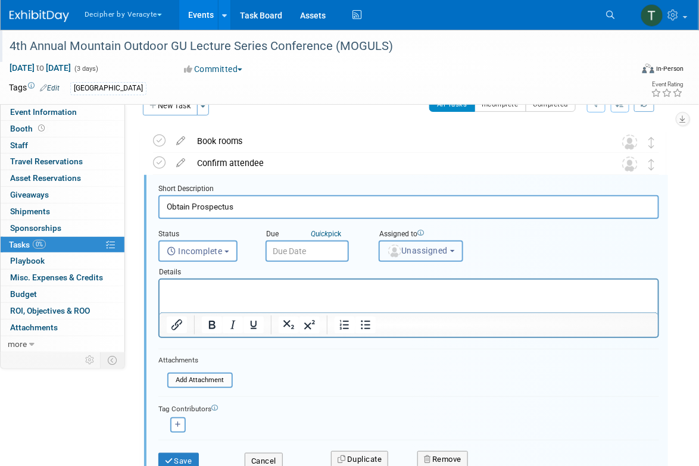
click at [415, 255] on button "Unassigned" at bounding box center [421, 251] width 85 height 21
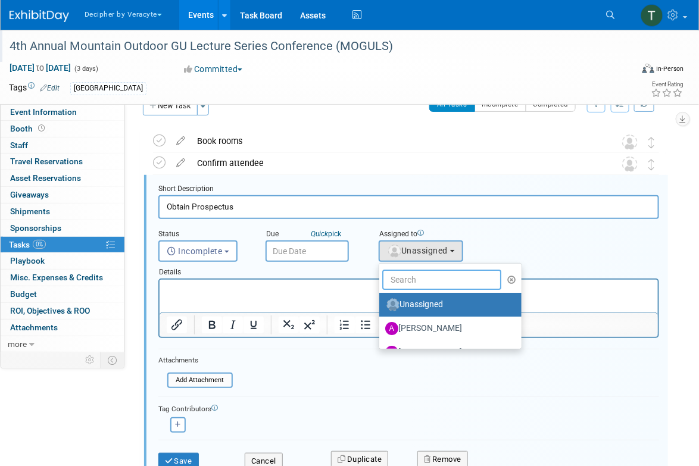
click at [415, 279] on input "text" at bounding box center [441, 280] width 119 height 20
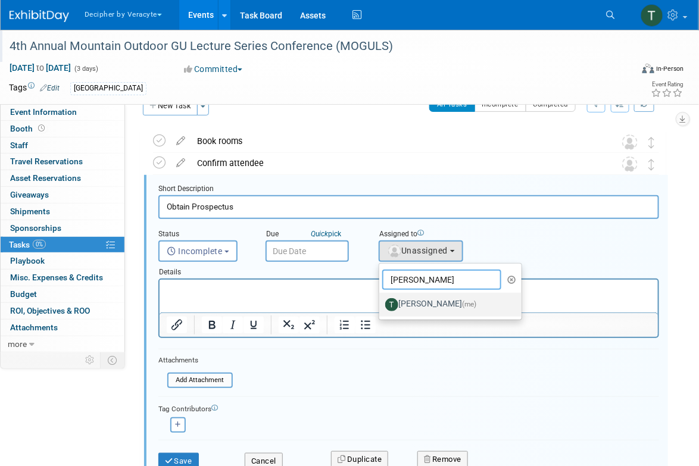
type input "tony"
click at [415, 301] on label "Tony Alvarado (me)" at bounding box center [447, 304] width 124 height 19
click at [381, 301] on input "Tony Alvarado (me)" at bounding box center [377, 304] width 8 height 8
select select "3ceeba8c-a19a-4597-a609-6fba7c9a515a"
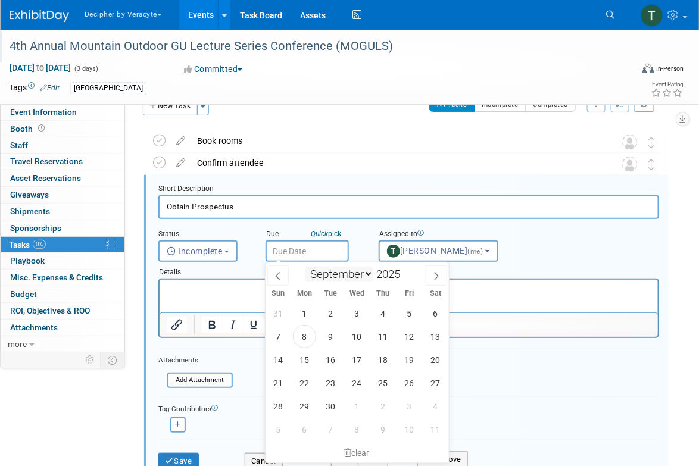
click at [306, 259] on input "text" at bounding box center [307, 251] width 83 height 21
click at [372, 321] on div "31 1 2 3 4 5 6 7 8 9 10 11 12 13 14 15 16 17 18 19 20 21 22 23 24 25 26 27 28 2…" at bounding box center [357, 371] width 183 height 139
click at [372, 331] on div "31 1 2 3 4 5 6 7 8 9 10 11 12 13 14 15 16 17 18 19 20 21 22 23 24 25 26 27 28 2…" at bounding box center [357, 371] width 183 height 139
click at [382, 339] on span "11" at bounding box center [383, 336] width 23 height 23
type input "Sep 11, 2025"
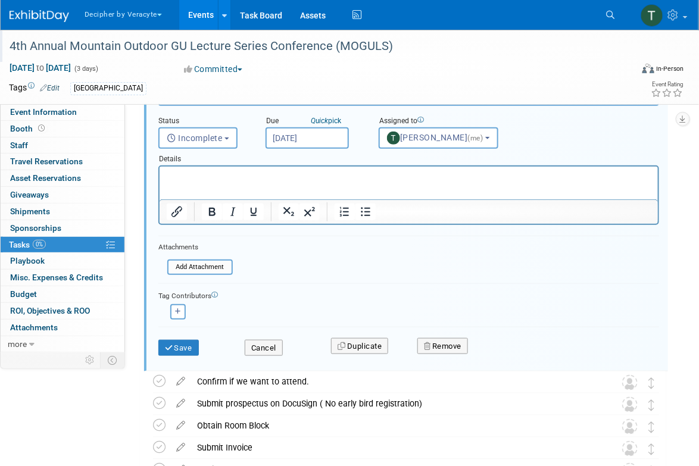
scroll to position [166, 0]
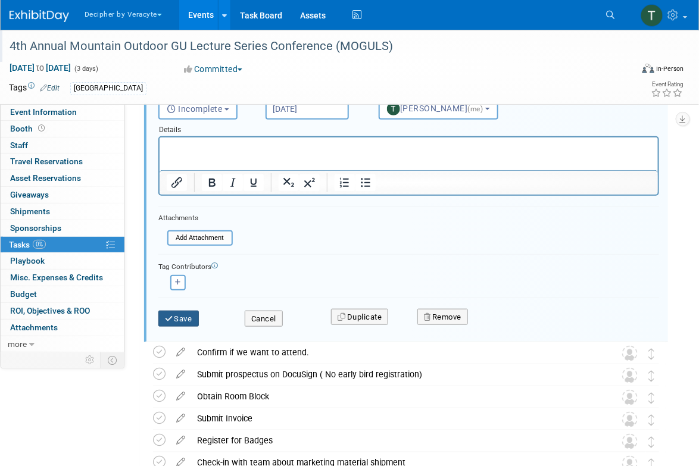
click at [171, 320] on icon "submit" at bounding box center [170, 319] width 10 height 8
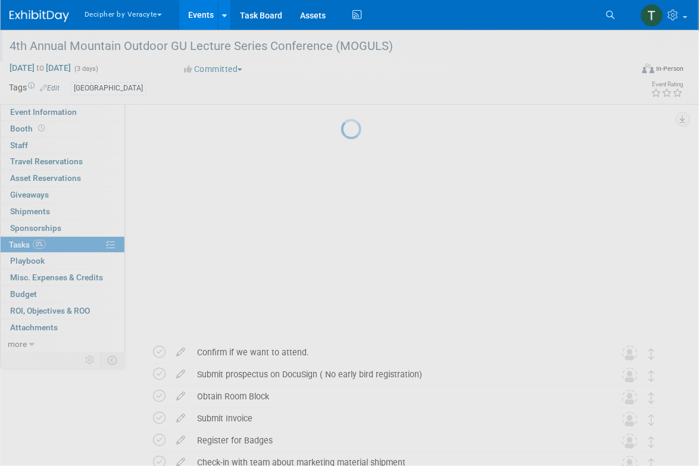
scroll to position [3, 0]
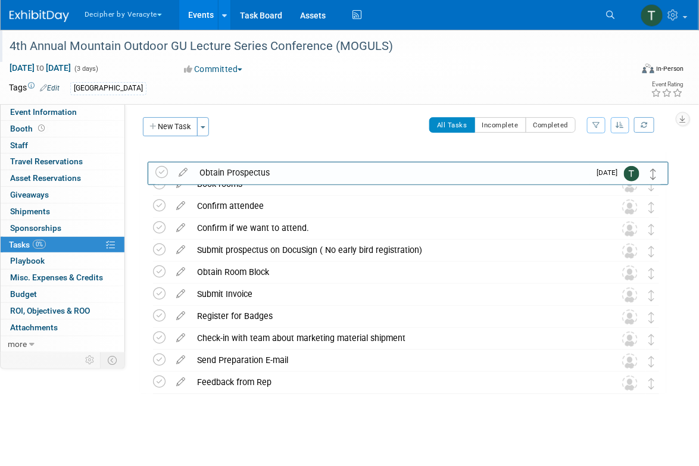
drag, startPoint x: 652, startPoint y: 205, endPoint x: 653, endPoint y: 171, distance: 34.0
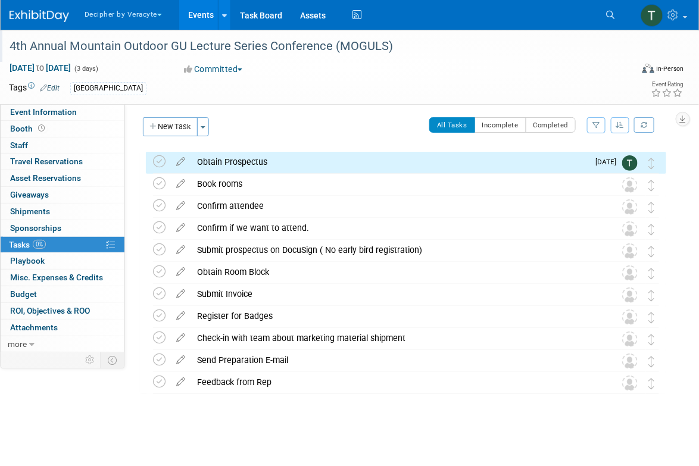
click at [151, 159] on div "Obtain Prospectus Pro tip: Press Ctrl-Enter to submit comment. Submit Sep 11" at bounding box center [406, 163] width 521 height 22
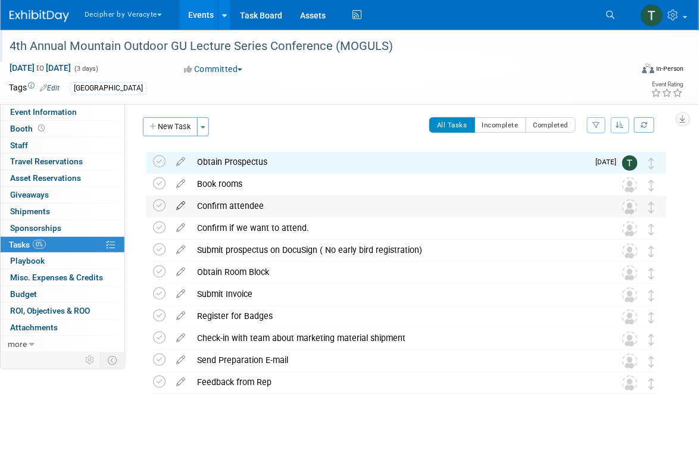
click at [180, 205] on icon at bounding box center [180, 203] width 21 height 15
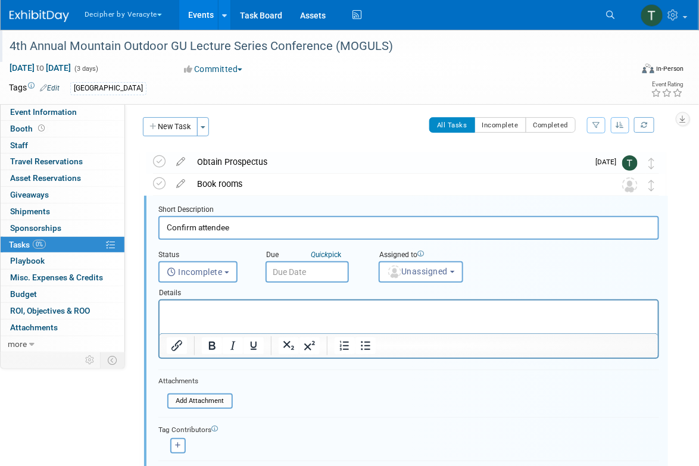
scroll to position [24, 0]
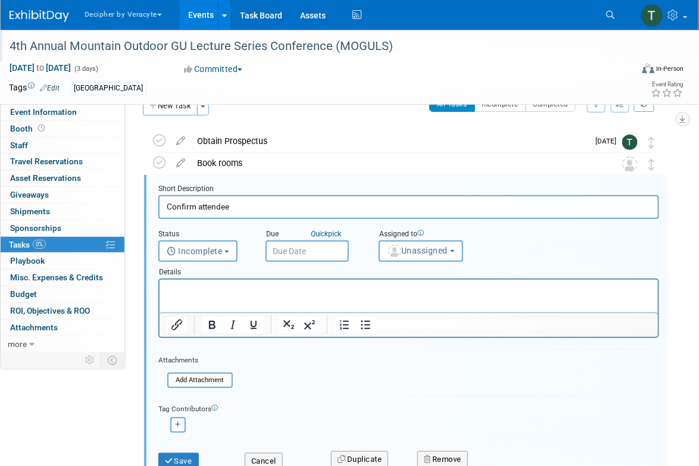
click at [309, 244] on input "text" at bounding box center [307, 251] width 83 height 21
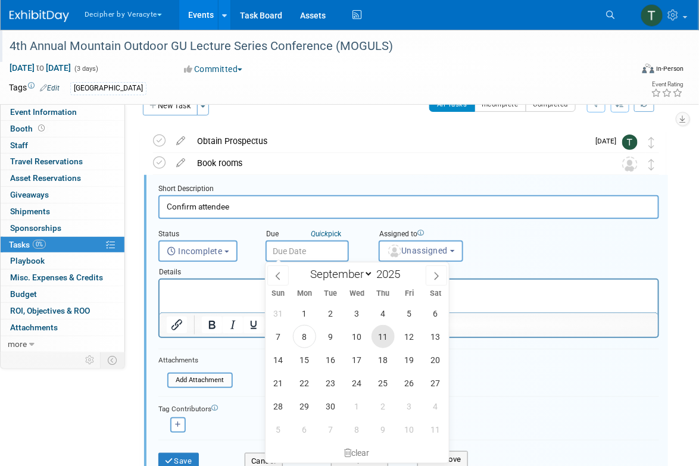
click at [379, 336] on span "11" at bounding box center [383, 336] width 23 height 23
type input "Sep 11, 2025"
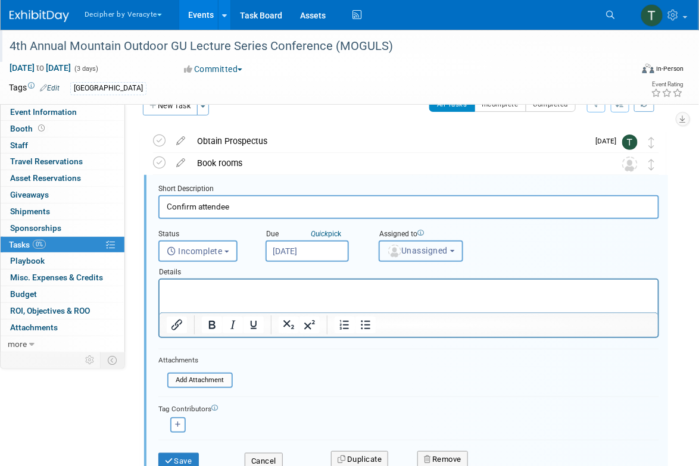
click at [412, 258] on button "Unassigned" at bounding box center [421, 251] width 85 height 21
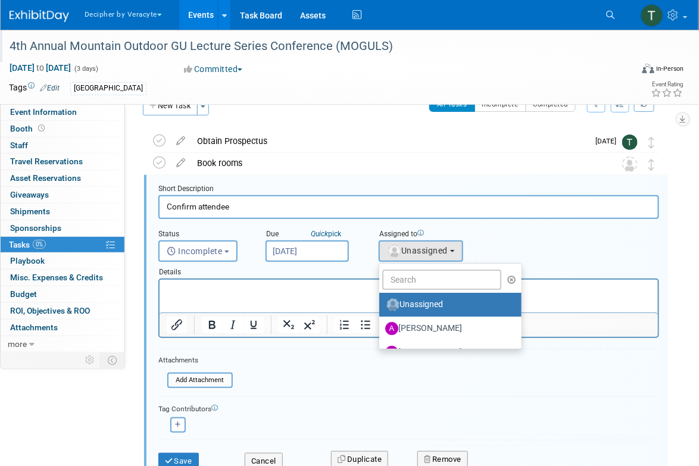
click at [412, 290] on ul "Unassigned Adina Gerson-Gurwitz Amy Wahba Andrew Cala Andrew Hanson Chad Miller…" at bounding box center [451, 306] width 144 height 86
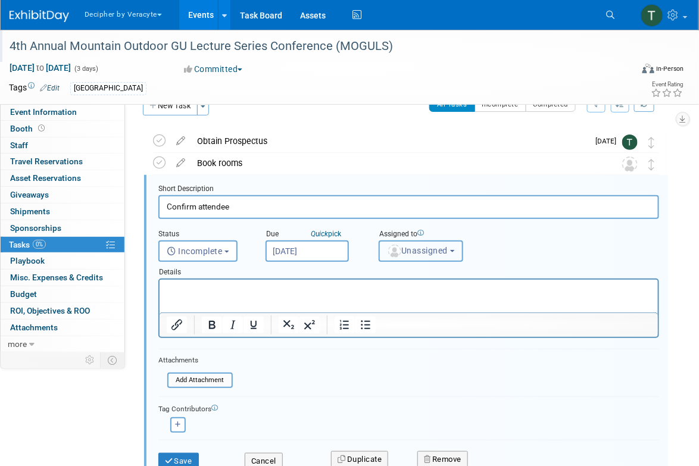
drag, startPoint x: 409, startPoint y: 247, endPoint x: 409, endPoint y: 257, distance: 9.5
click at [409, 247] on span "Unassigned" at bounding box center [417, 251] width 61 height 10
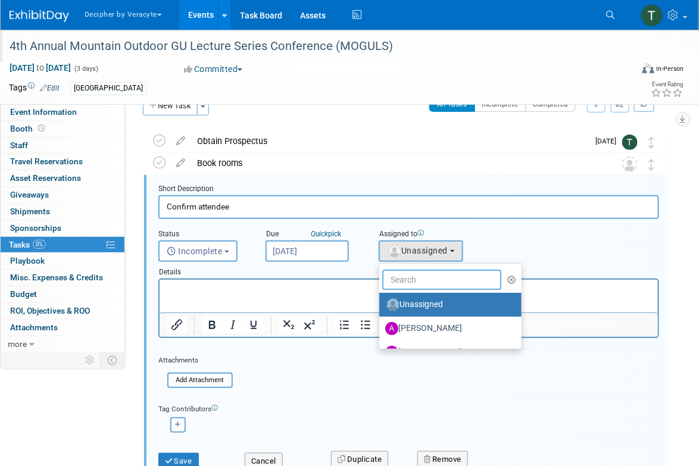
click at [409, 283] on input "text" at bounding box center [441, 280] width 119 height 20
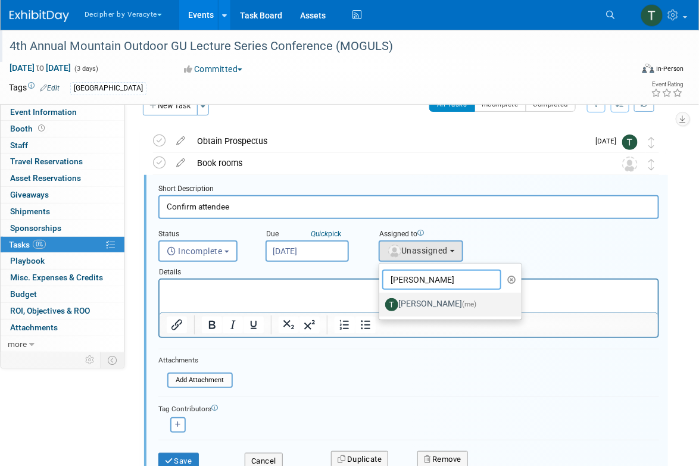
type input "tony"
click at [412, 300] on label "Tony Alvarado (me)" at bounding box center [447, 304] width 124 height 19
click at [381, 300] on input "Tony Alvarado (me)" at bounding box center [377, 304] width 8 height 8
select select "3ceeba8c-a19a-4597-a609-6fba7c9a515a"
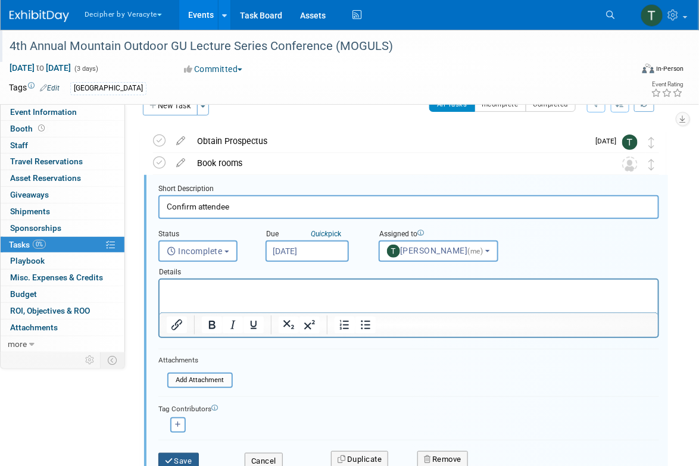
click at [188, 462] on button "Save" at bounding box center [178, 461] width 40 height 17
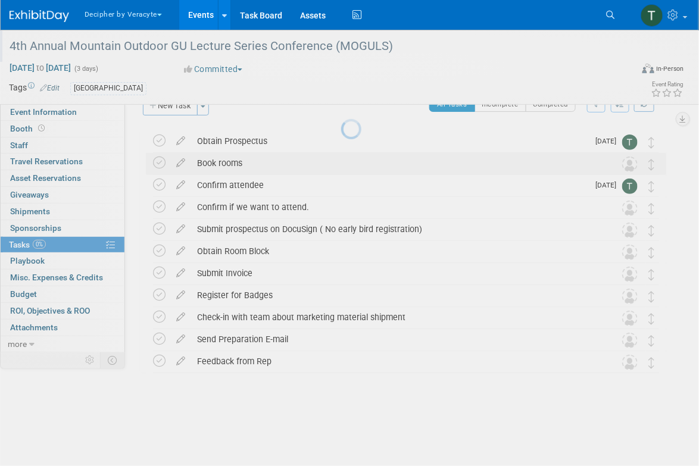
scroll to position [3, 0]
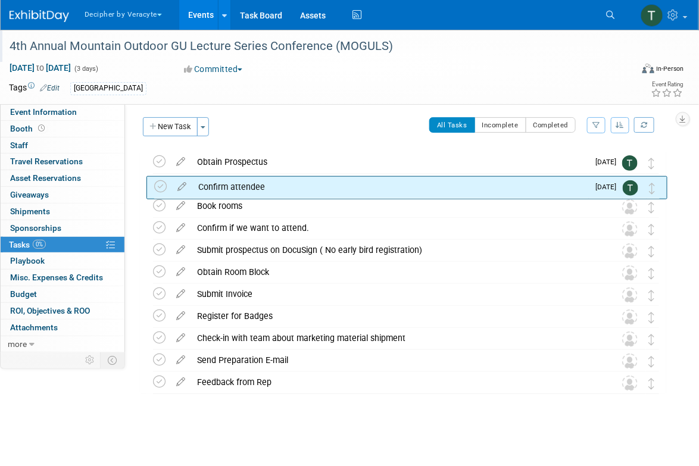
drag, startPoint x: 655, startPoint y: 209, endPoint x: 655, endPoint y: 189, distance: 20.2
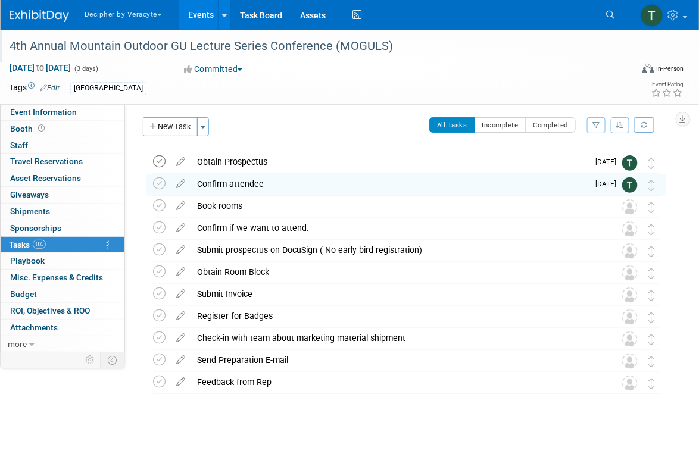
click at [153, 162] on icon at bounding box center [159, 161] width 13 height 13
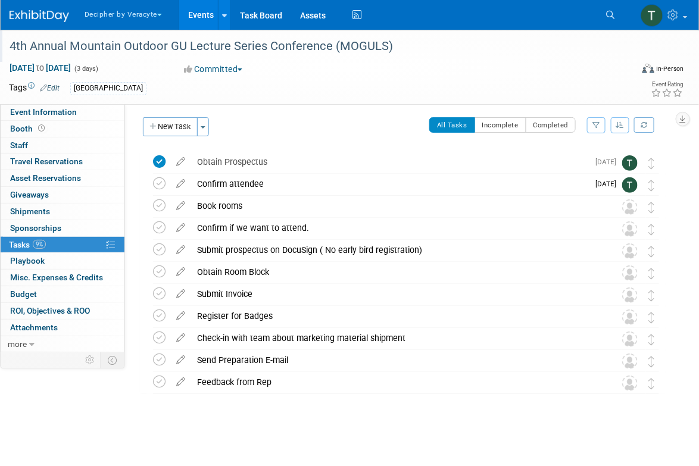
click at [210, 26] on link "Events" at bounding box center [200, 15] width 43 height 30
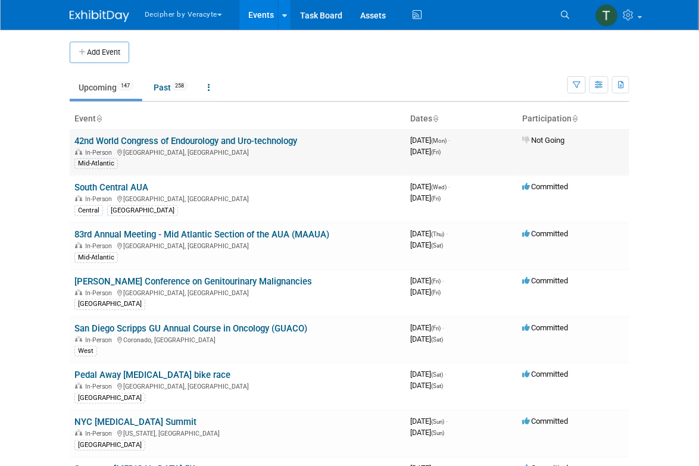
scroll to position [362, 0]
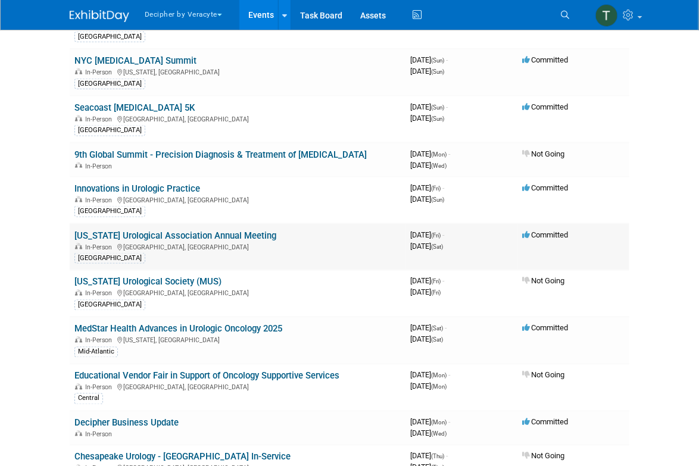
click at [236, 230] on link "[US_STATE] Urological Association Annual Meeting" at bounding box center [175, 235] width 202 height 11
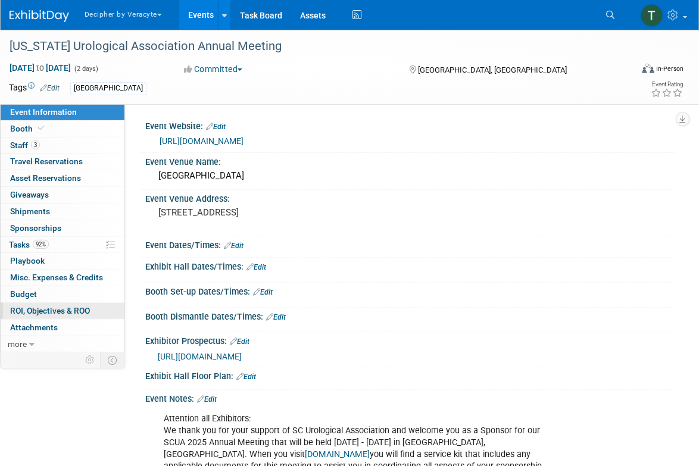
click at [70, 304] on link "0 ROI, Objectives & ROO 0" at bounding box center [63, 311] width 124 height 16
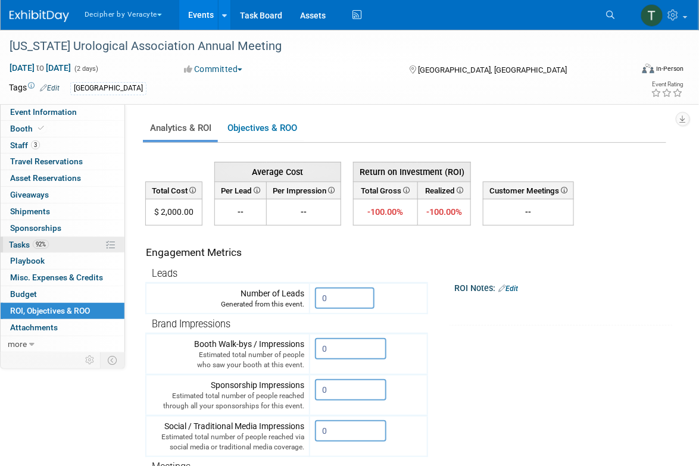
click at [58, 250] on link "92% Tasks 92%" at bounding box center [63, 245] width 124 height 16
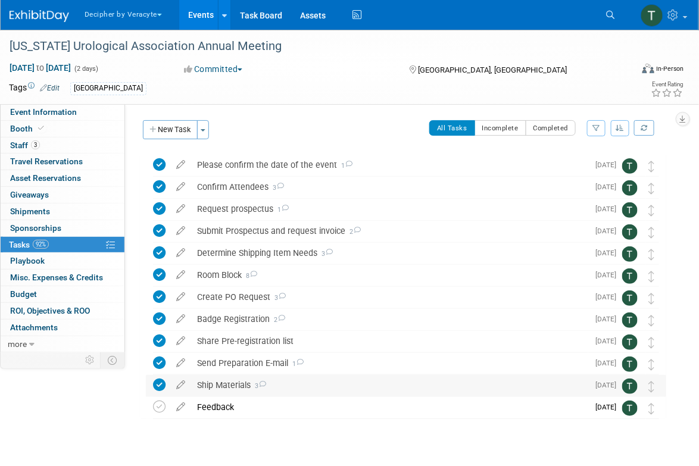
click at [229, 385] on div "Ship Materials 3" at bounding box center [389, 385] width 397 height 20
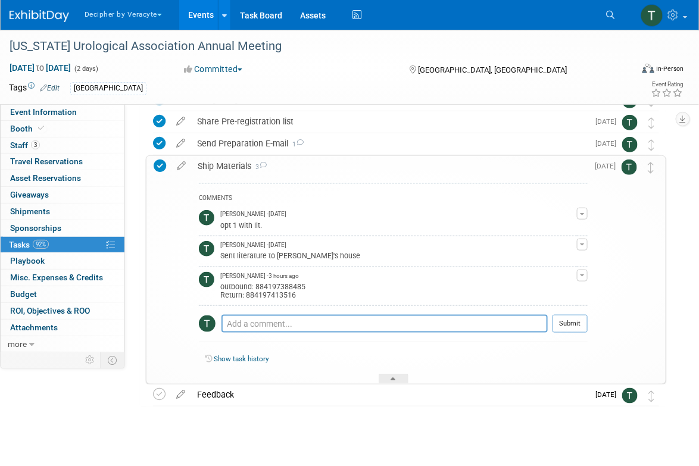
scroll to position [220, 0]
click at [195, 20] on link "Events" at bounding box center [200, 15] width 43 height 30
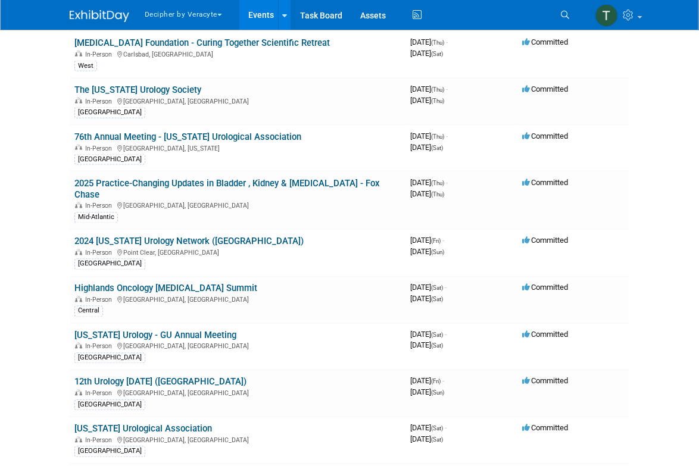
scroll to position [2399, 0]
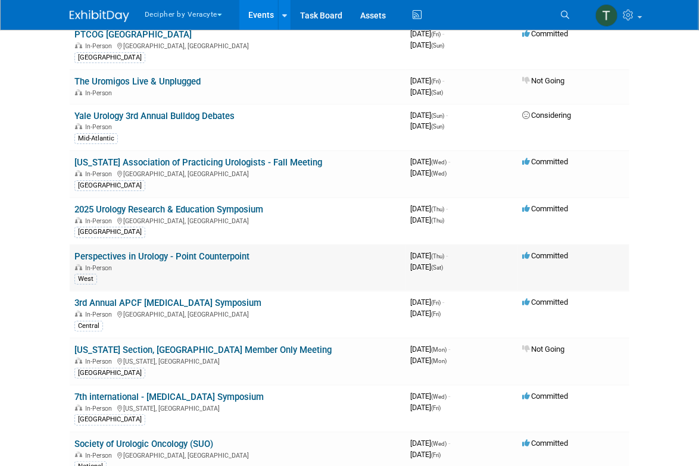
click at [230, 251] on link "Perspectives in Urology - Point Counterpoint" at bounding box center [161, 256] width 175 height 11
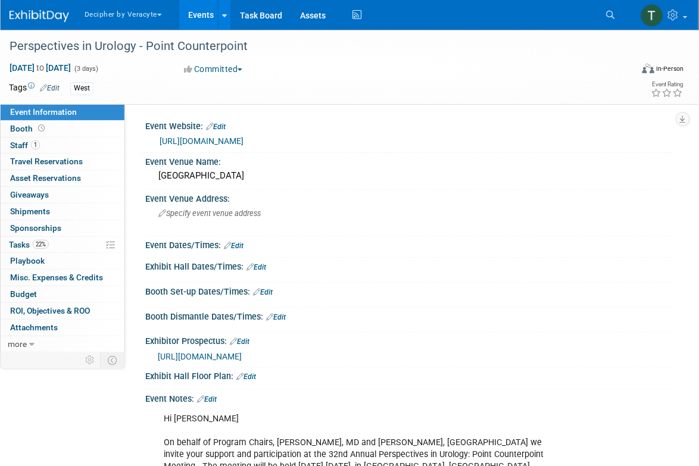
click at [242, 356] on span "[URL][DOMAIN_NAME]" at bounding box center [200, 357] width 84 height 10
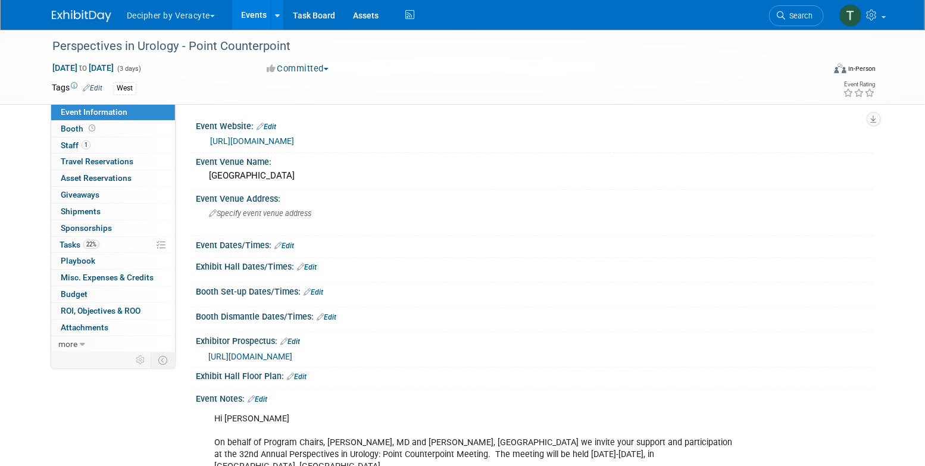
click at [248, 14] on link "Events" at bounding box center [253, 15] width 43 height 30
